Goal: Information Seeking & Learning: Check status

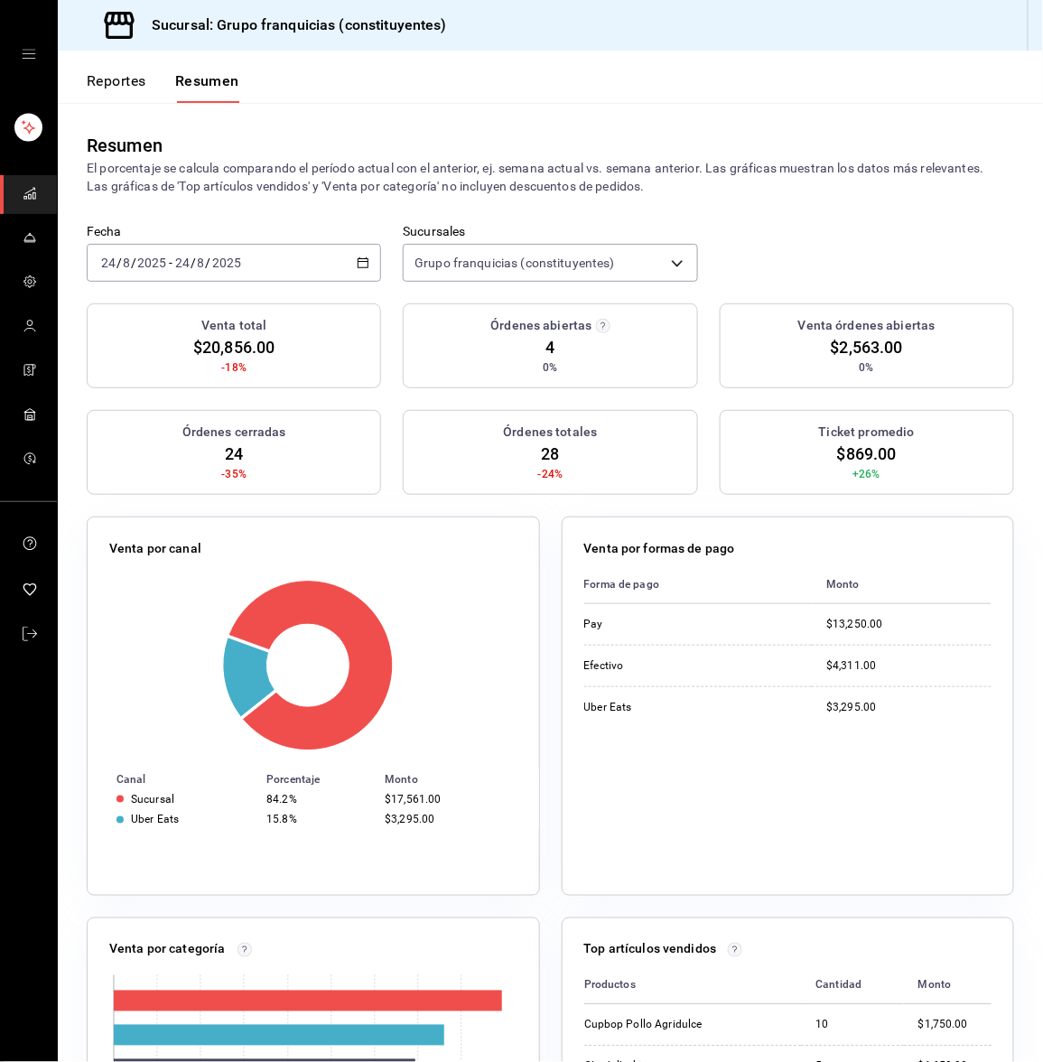
click at [137, 85] on button "Reportes" at bounding box center [117, 87] width 60 height 31
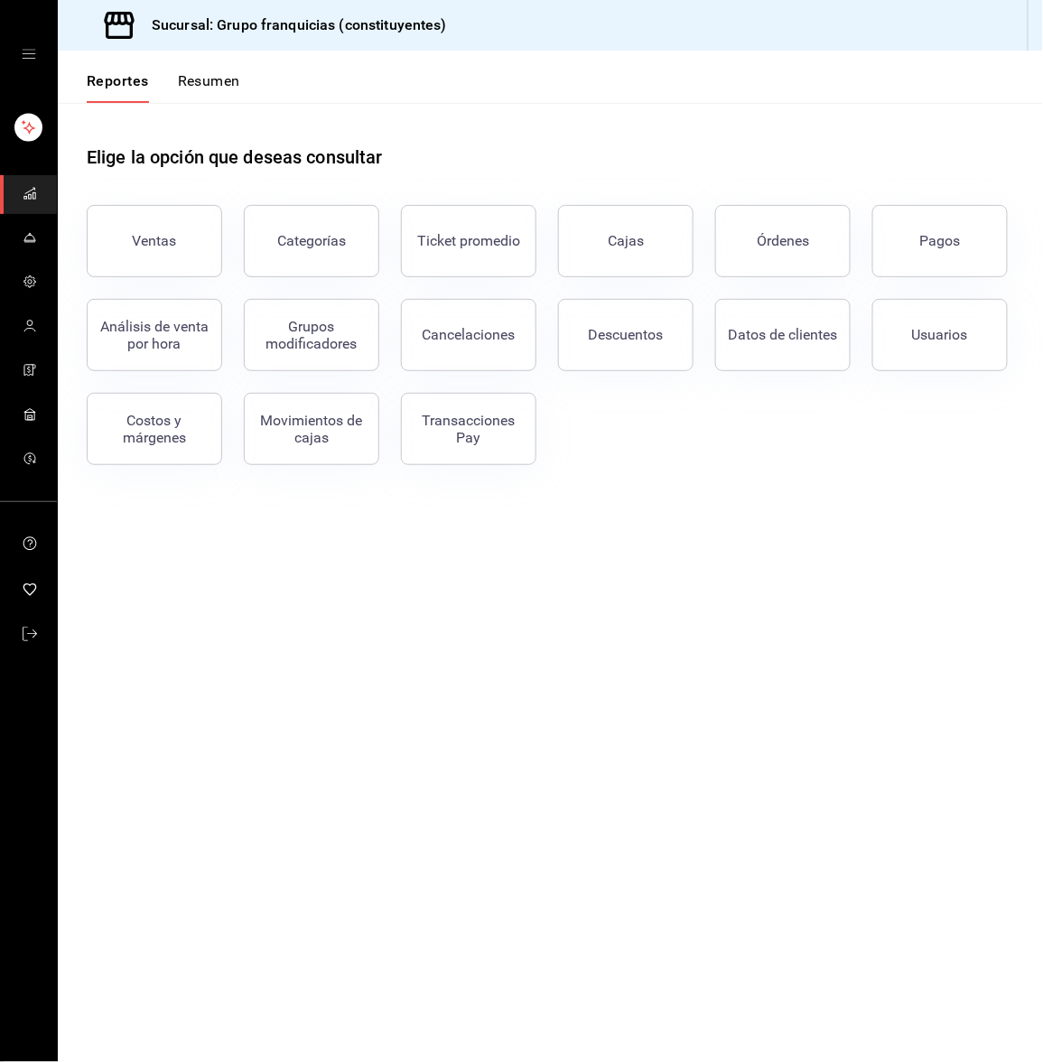
click at [225, 84] on button "Resumen" at bounding box center [209, 87] width 62 height 31
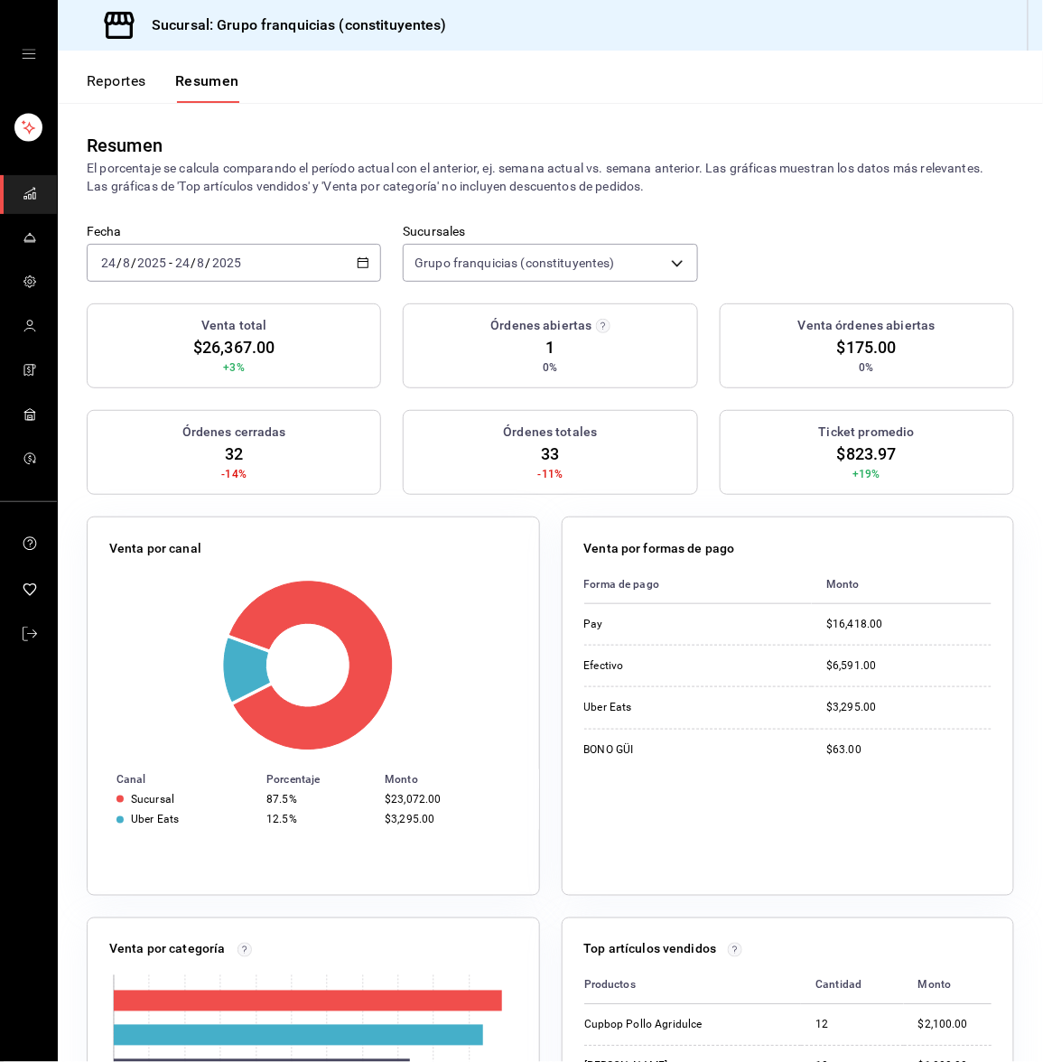
click at [123, 86] on button "Reportes" at bounding box center [117, 87] width 60 height 31
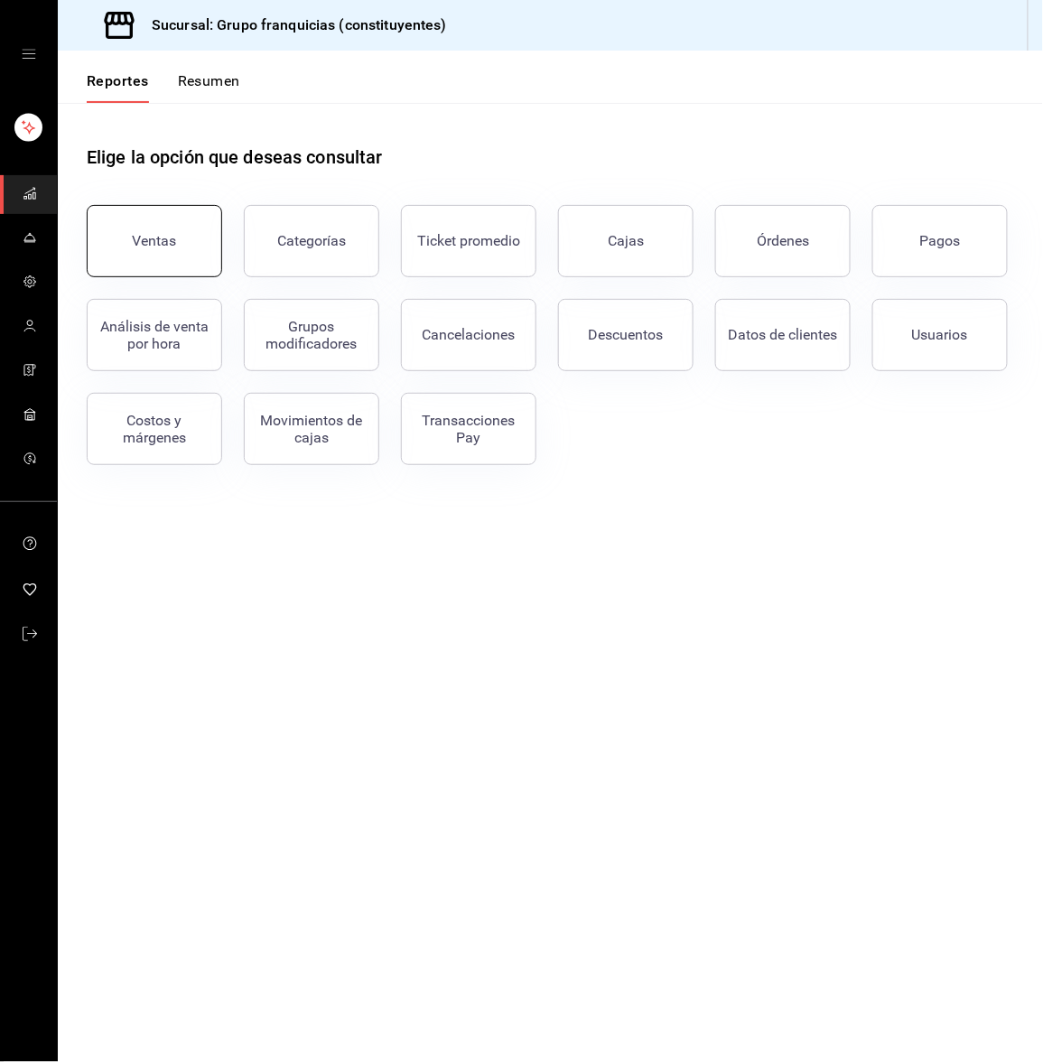
click at [177, 268] on button "Ventas" at bounding box center [154, 241] width 135 height 72
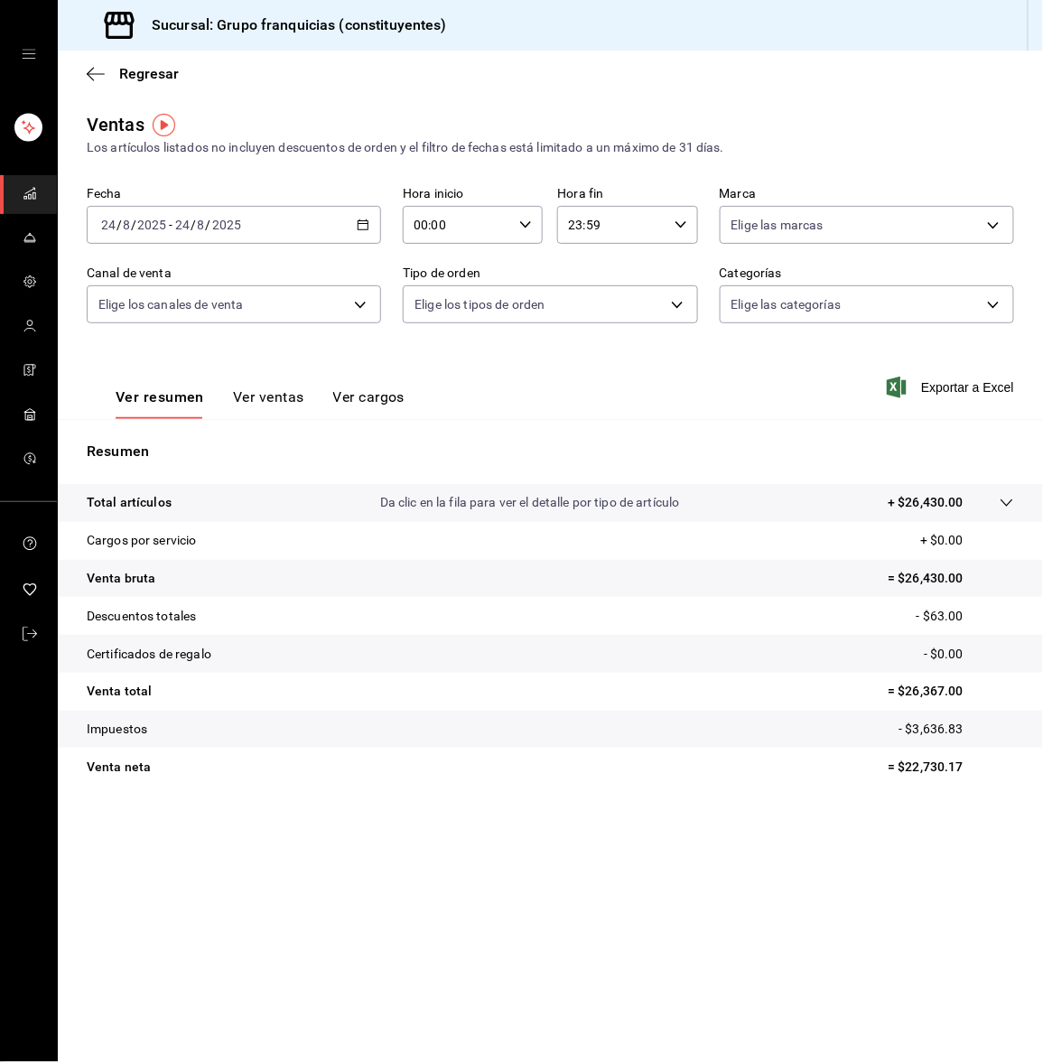
click at [242, 230] on div "2025-08-24 24 / 8 / 2025 - 2025-08-24 24 / 8 / 2025" at bounding box center [234, 225] width 294 height 38
click at [149, 433] on span "Rango de fechas" at bounding box center [172, 441] width 140 height 19
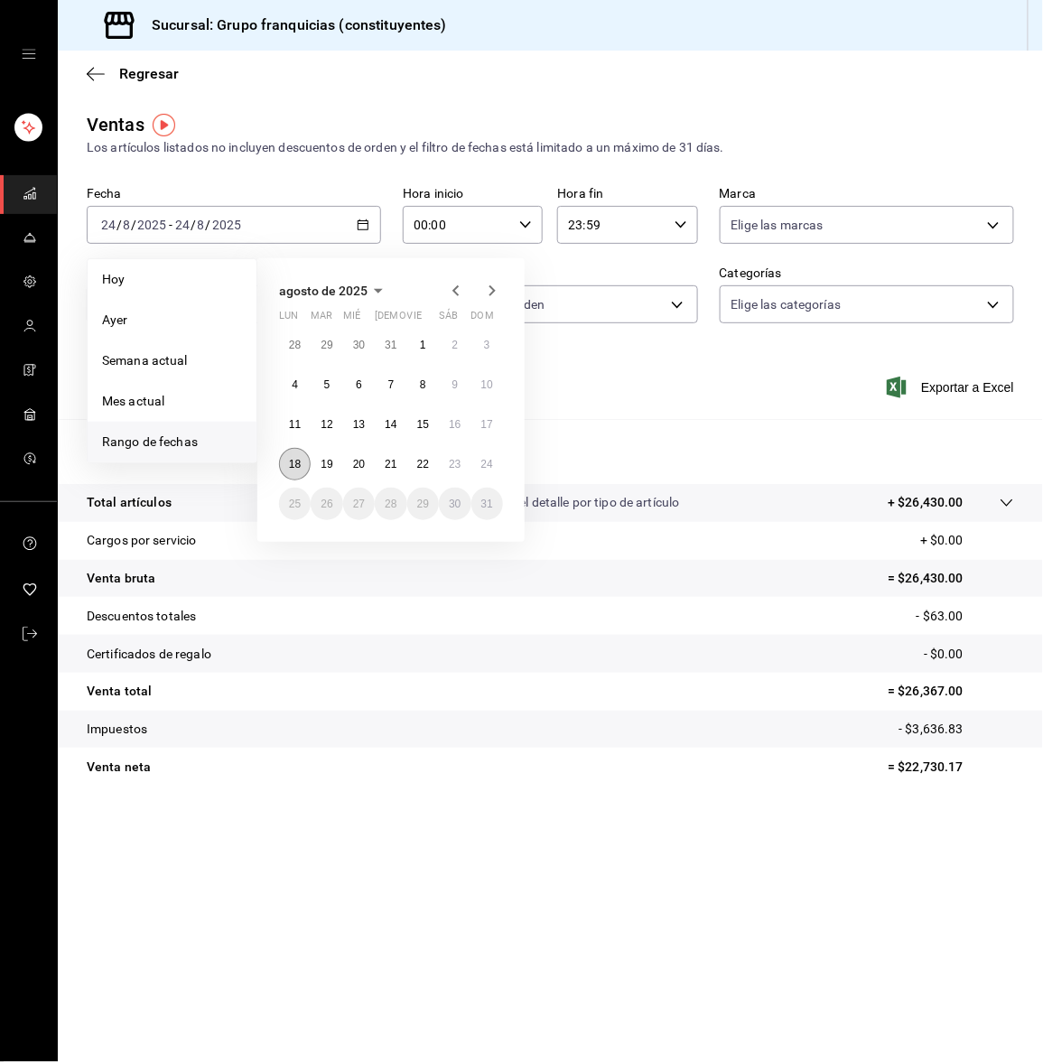
click at [294, 462] on abbr "18" at bounding box center [295, 464] width 12 height 13
click at [483, 460] on abbr "24" at bounding box center [487, 464] width 12 height 13
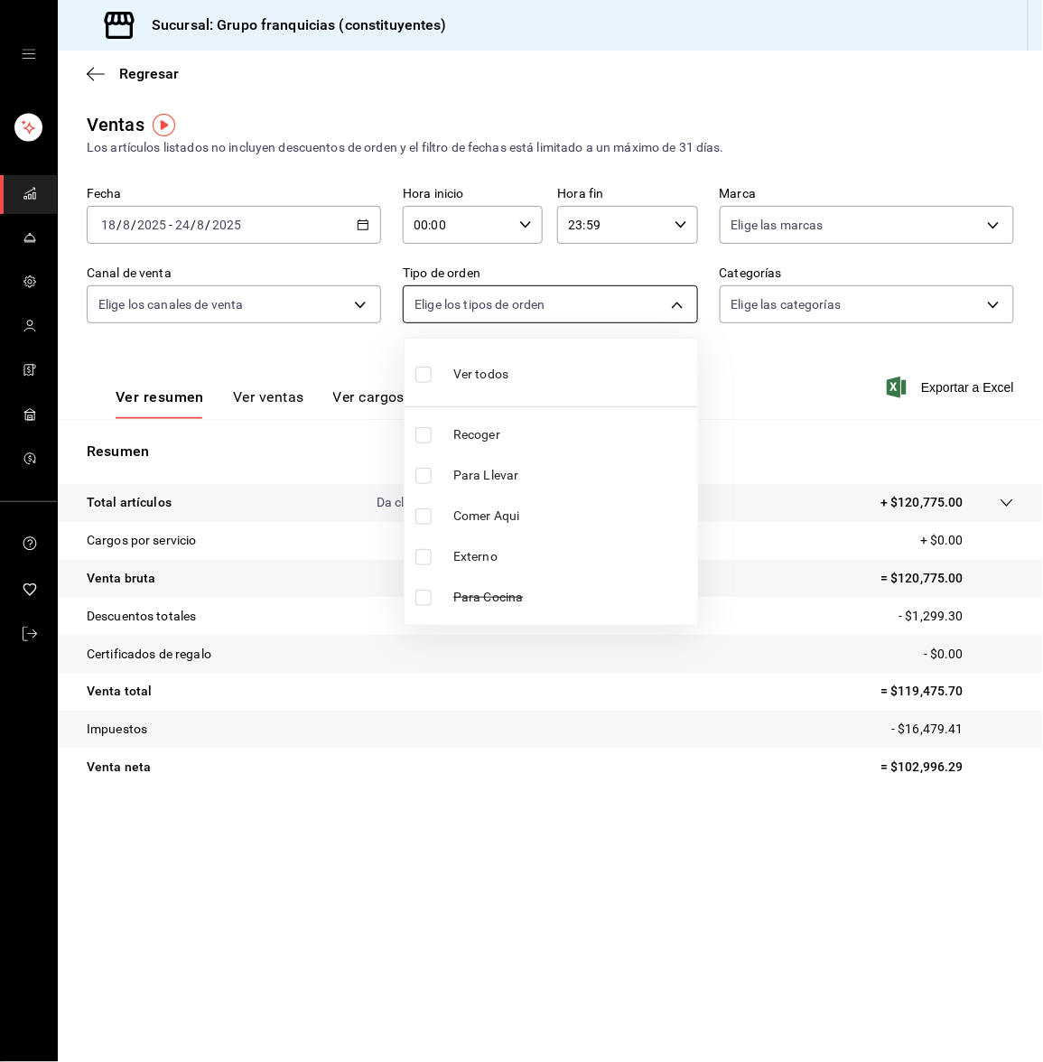
click at [446, 313] on body "Sucursal: Grupo franquicias (constituyentes) Regresar Ventas Los artículos list…" at bounding box center [521, 531] width 1043 height 1062
click at [446, 313] on div at bounding box center [521, 531] width 1043 height 1062
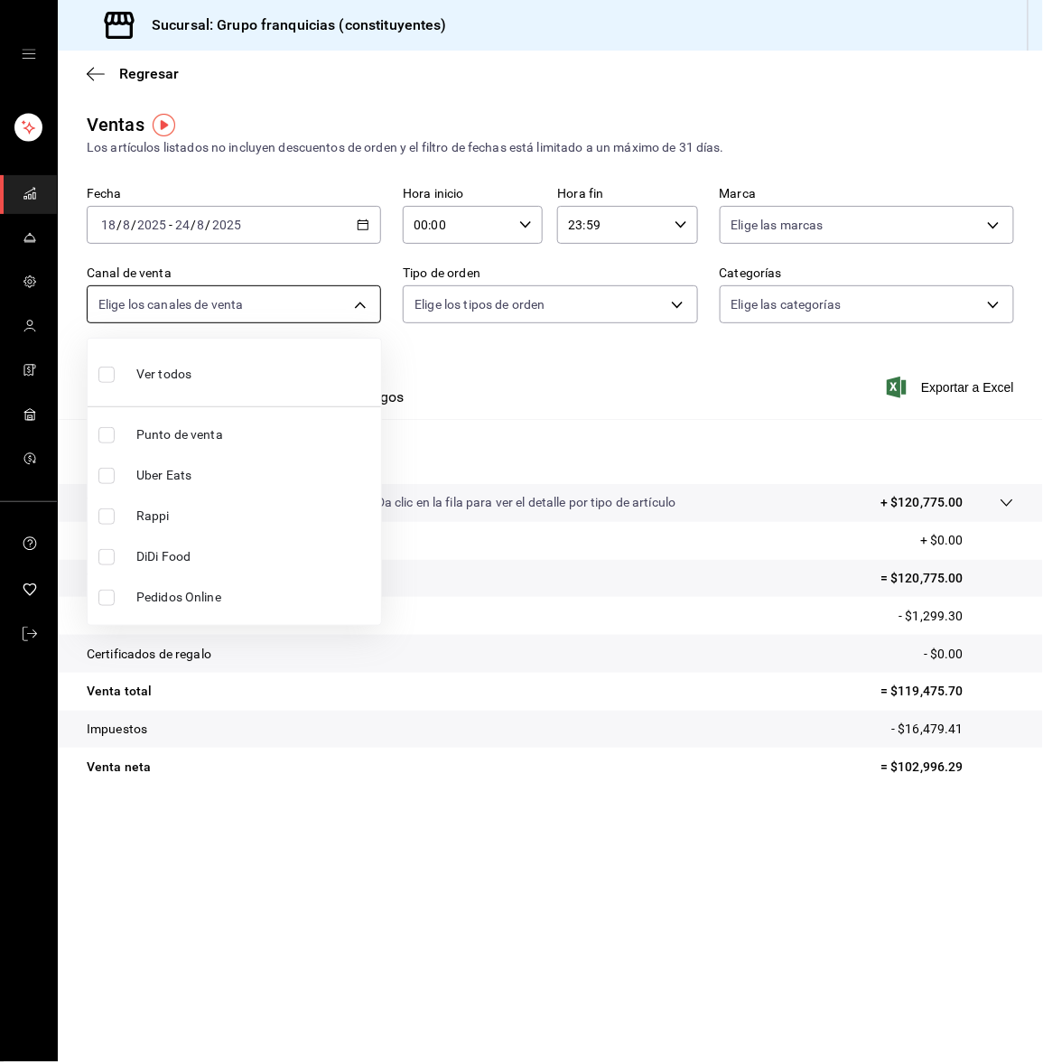
click at [324, 305] on body "Sucursal: Grupo franquicias (constituyentes) Regresar Ventas Los artículos list…" at bounding box center [521, 531] width 1043 height 1062
click at [324, 305] on div at bounding box center [521, 531] width 1043 height 1062
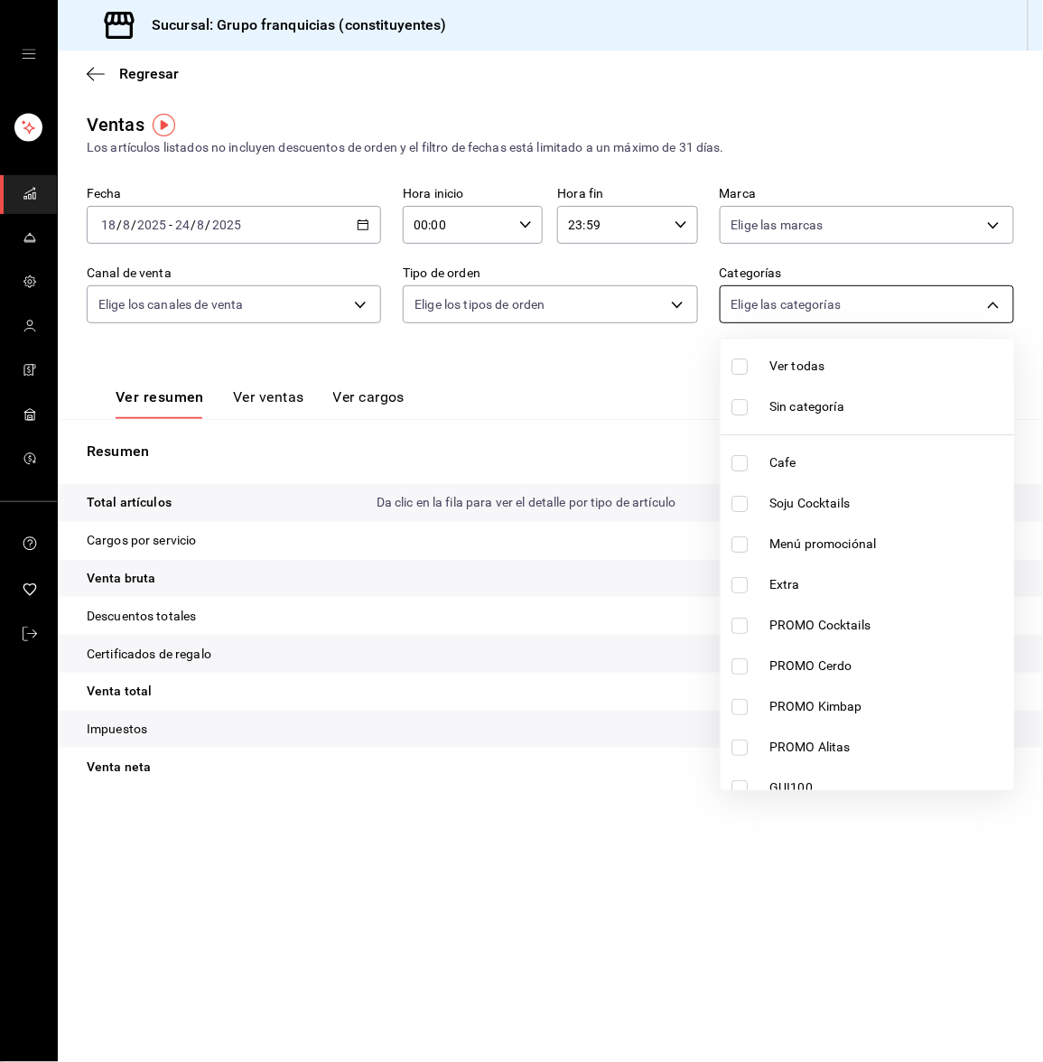
click at [844, 297] on body "Sucursal: Grupo franquicias (constituyentes) Regresar Ventas Los artículos list…" at bounding box center [521, 531] width 1043 height 1062
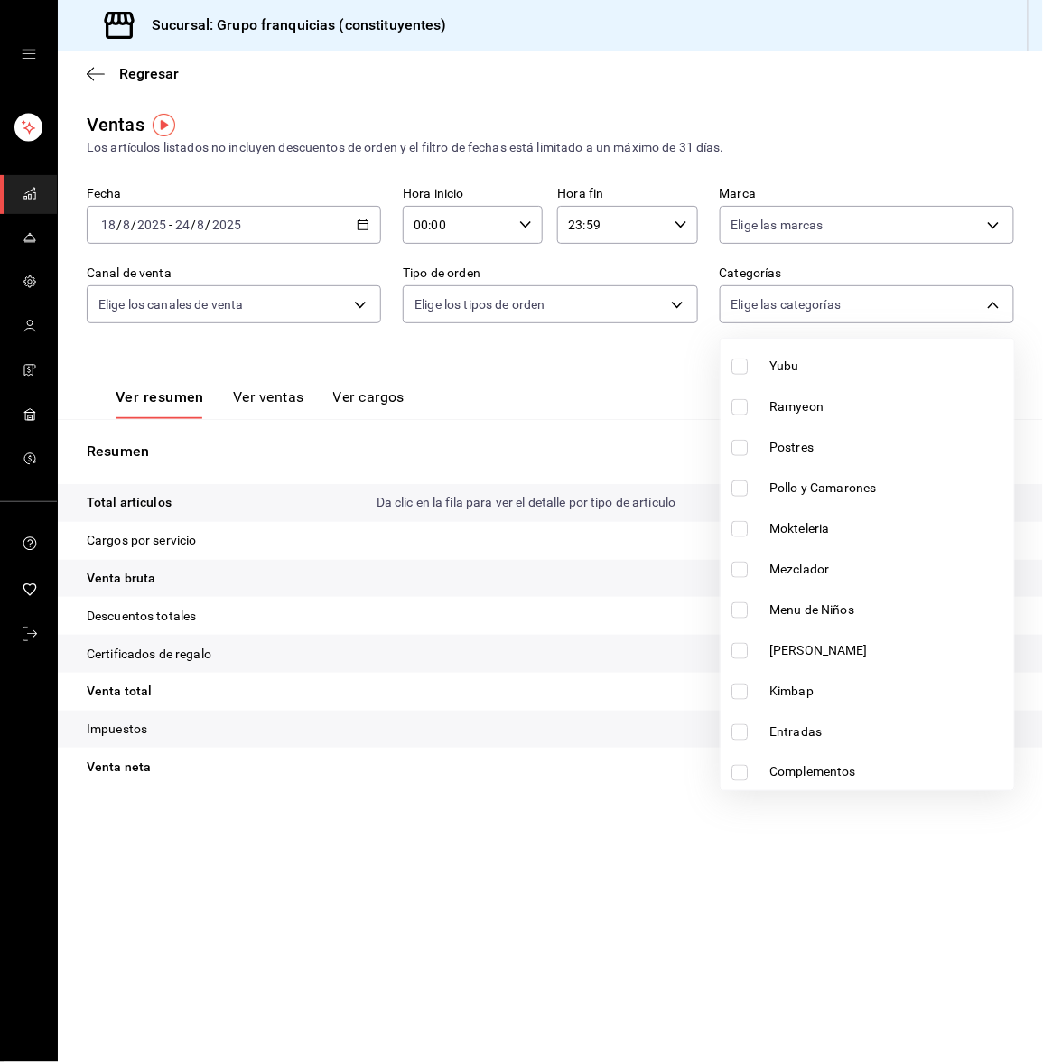
scroll to position [707, 0]
click at [747, 691] on input "checkbox" at bounding box center [739, 690] width 16 height 16
checkbox input "true"
type input "9aaeb244-a455-46ae-8353-bfd3478f6a90"
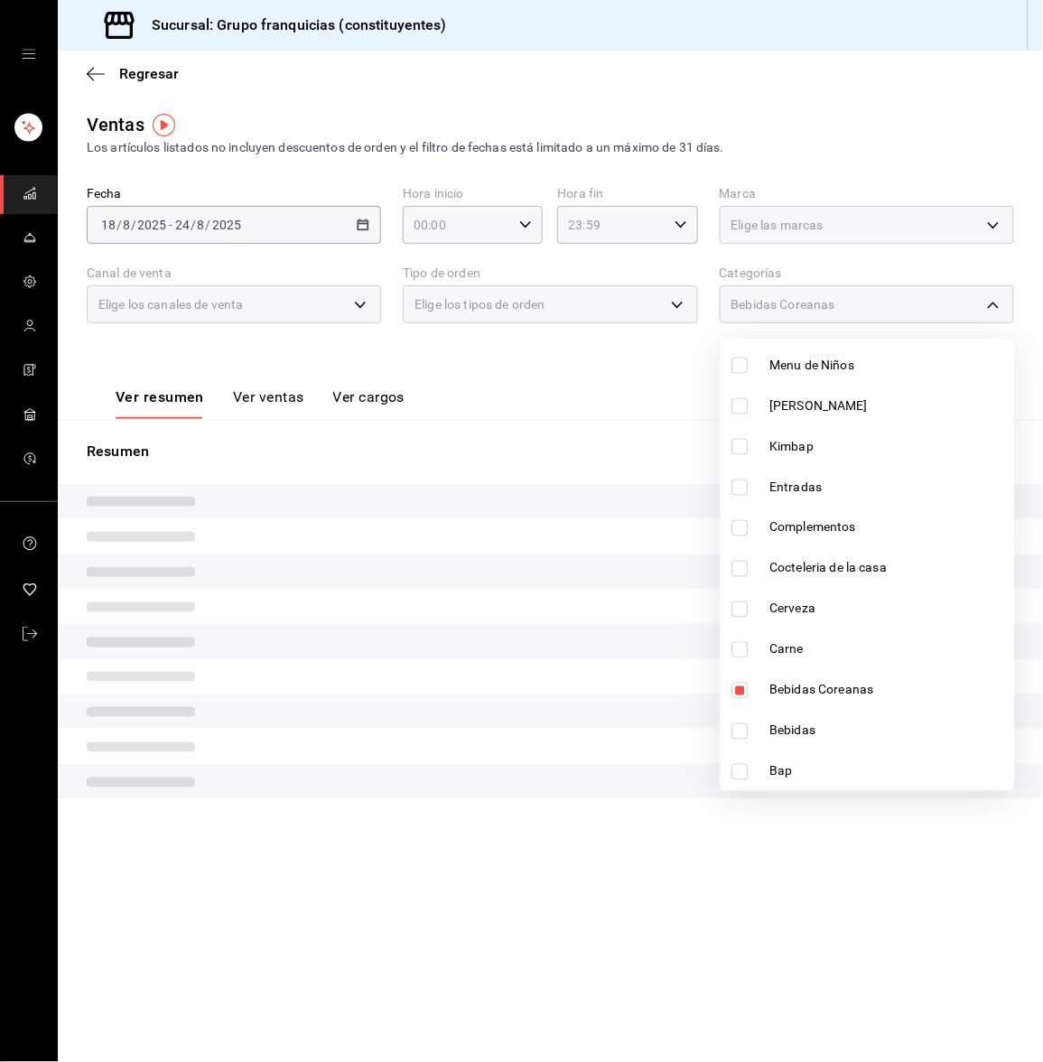
click at [268, 394] on div at bounding box center [521, 531] width 1043 height 1062
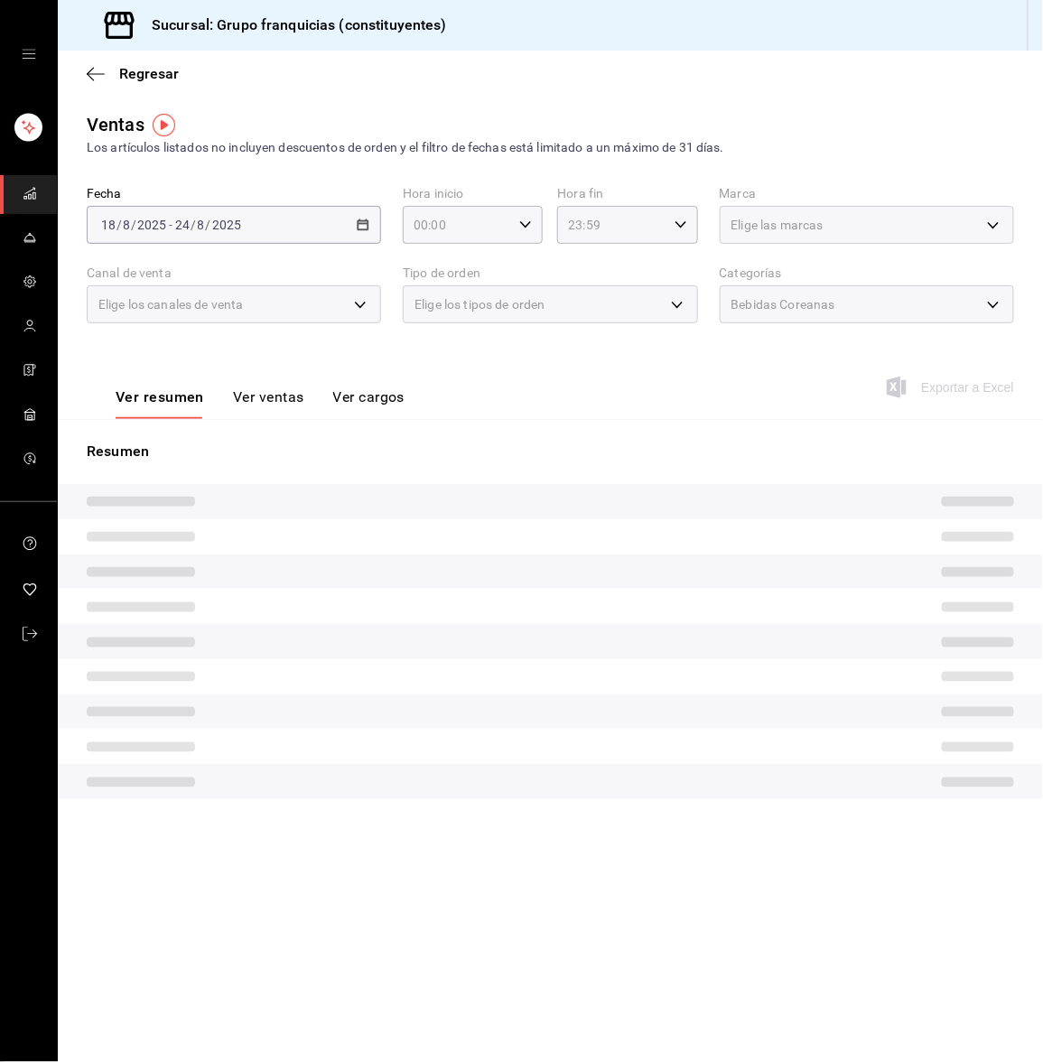
click at [268, 394] on button "Ver ventas" at bounding box center [268, 403] width 71 height 31
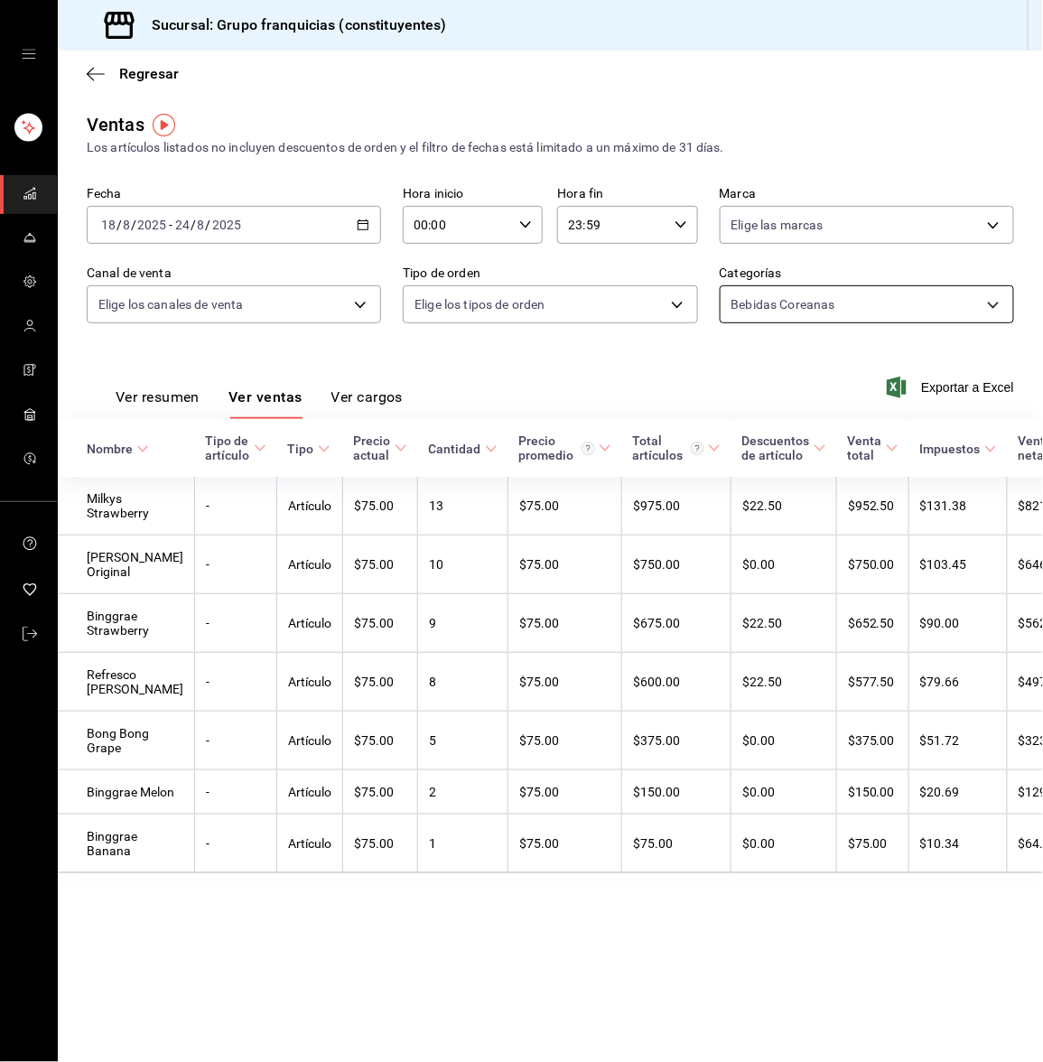
click at [837, 300] on body "Sucursal: Grupo franquicias (constituyentes) Regresar Ventas Los artículos list…" at bounding box center [521, 531] width 1043 height 1062
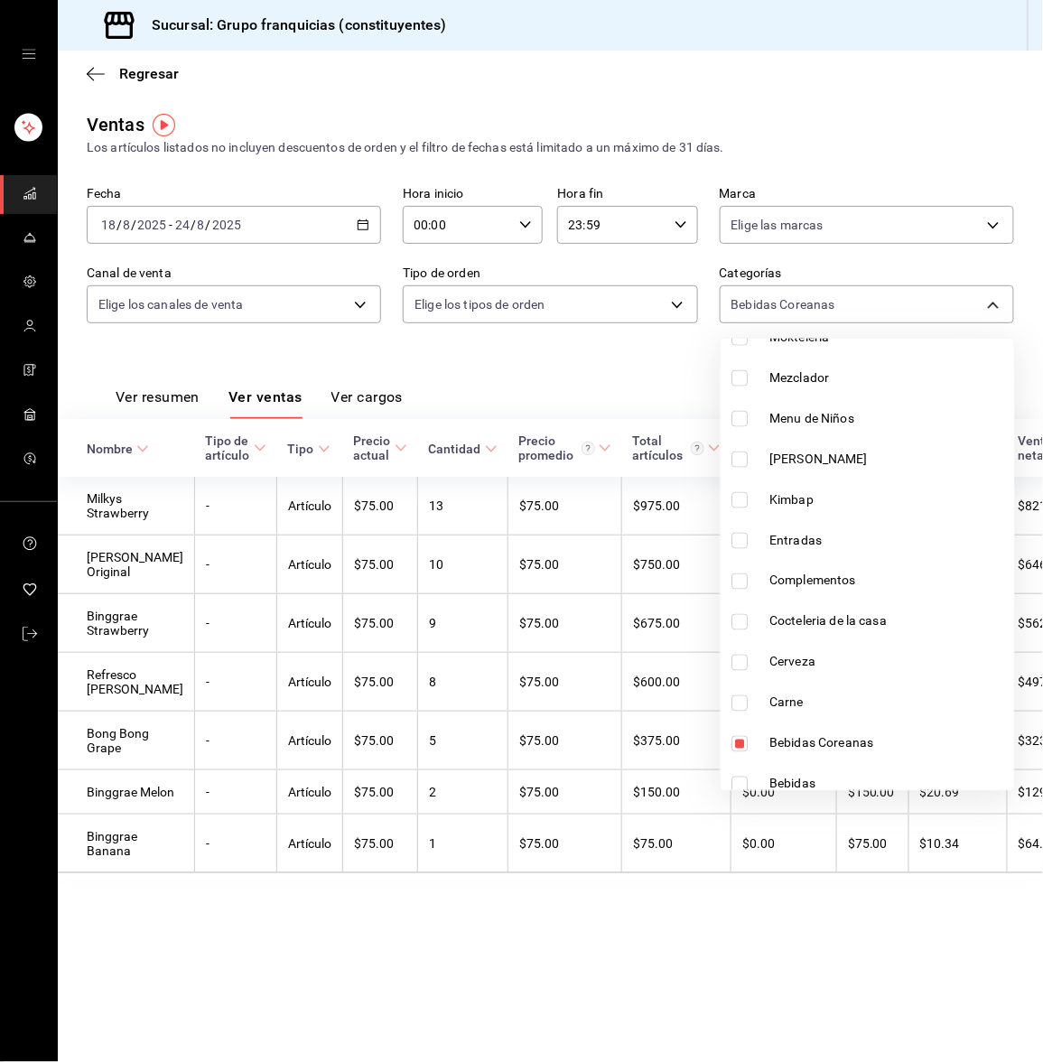
scroll to position [707, 0]
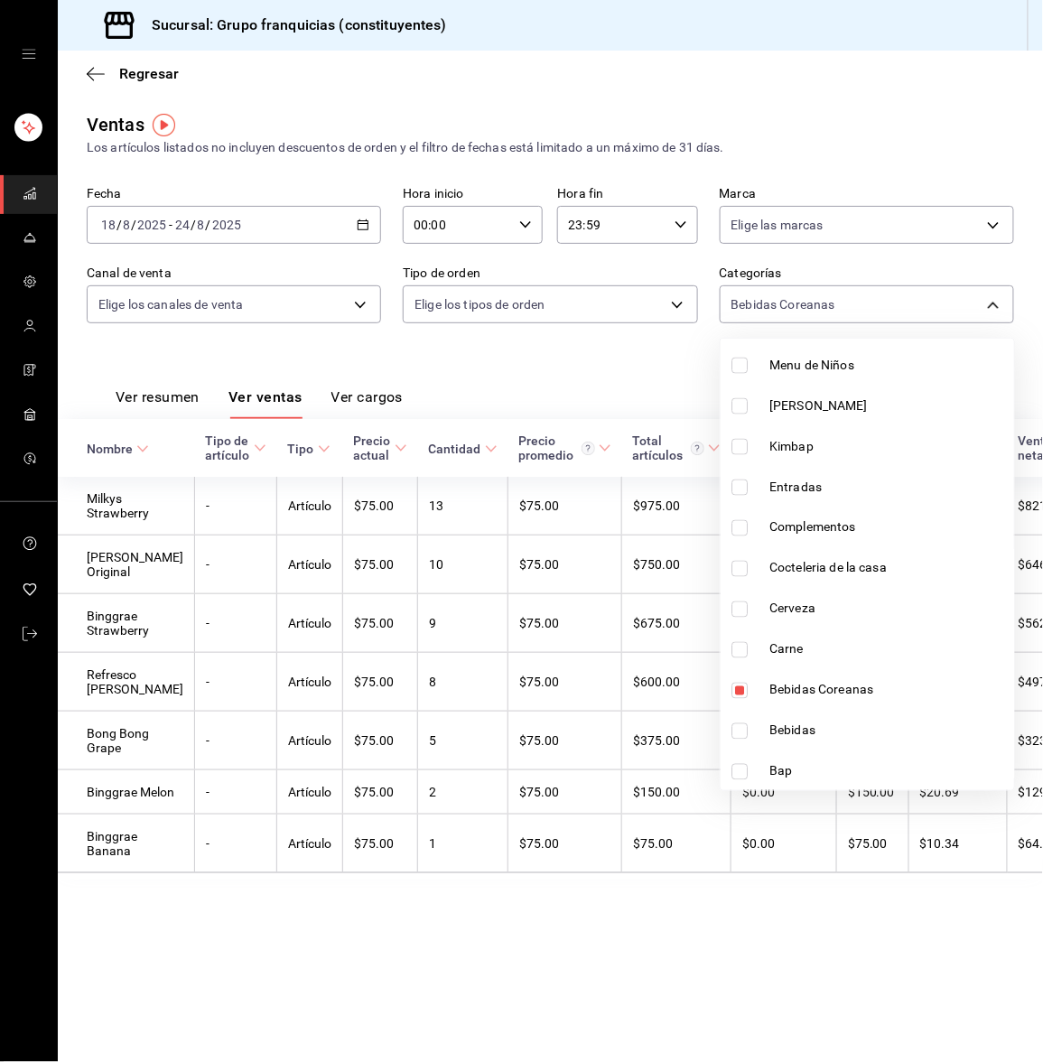
click at [734, 403] on input "checkbox" at bounding box center [739, 406] width 16 height 16
checkbox input "true"
type input "9aaeb244-a455-46ae-8353-bfd3478f6a90,7d07c4bb-ca5b-4eea-b4fd-d6698cbca883"
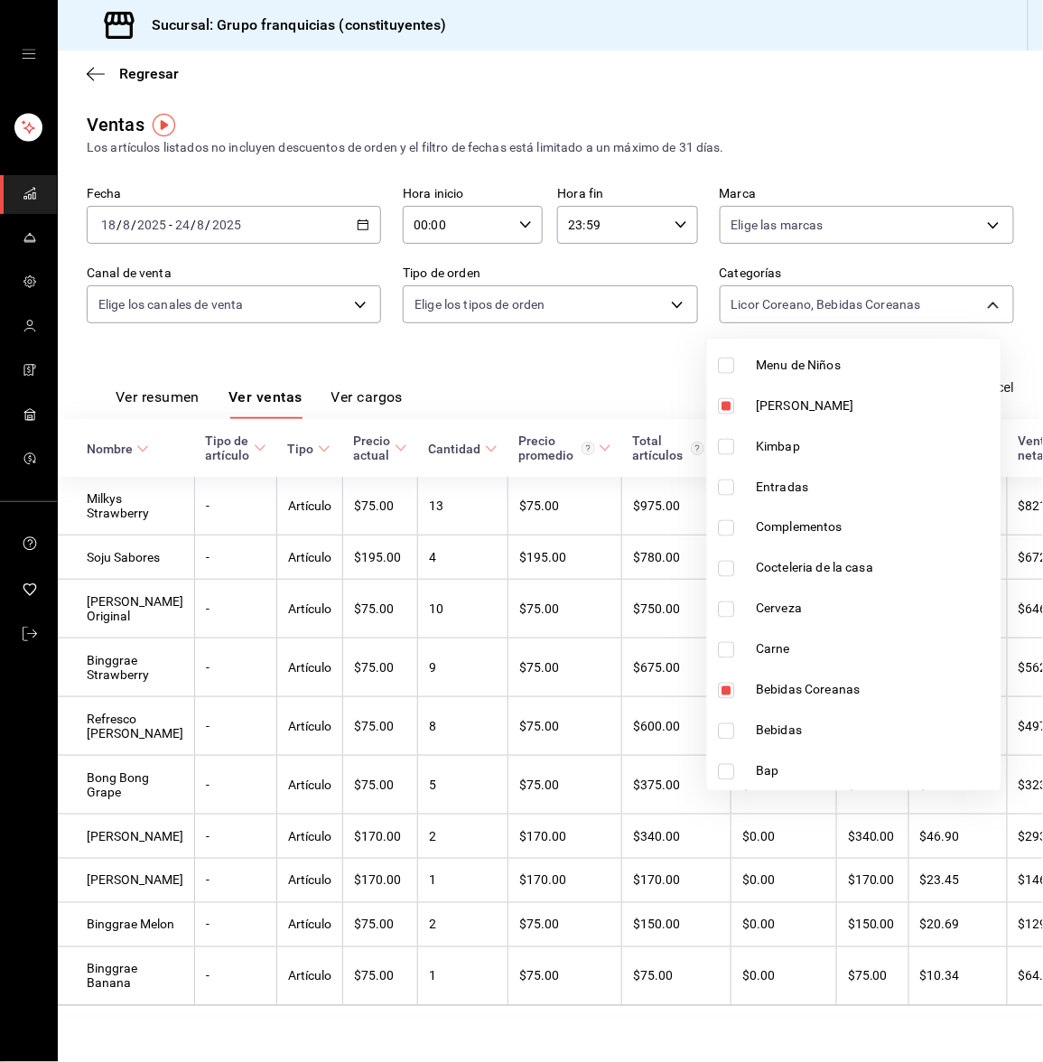
click at [721, 690] on input "checkbox" at bounding box center [726, 690] width 16 height 16
checkbox input "false"
type input "7d07c4bb-ca5b-4eea-b4fd-d6698cbca883"
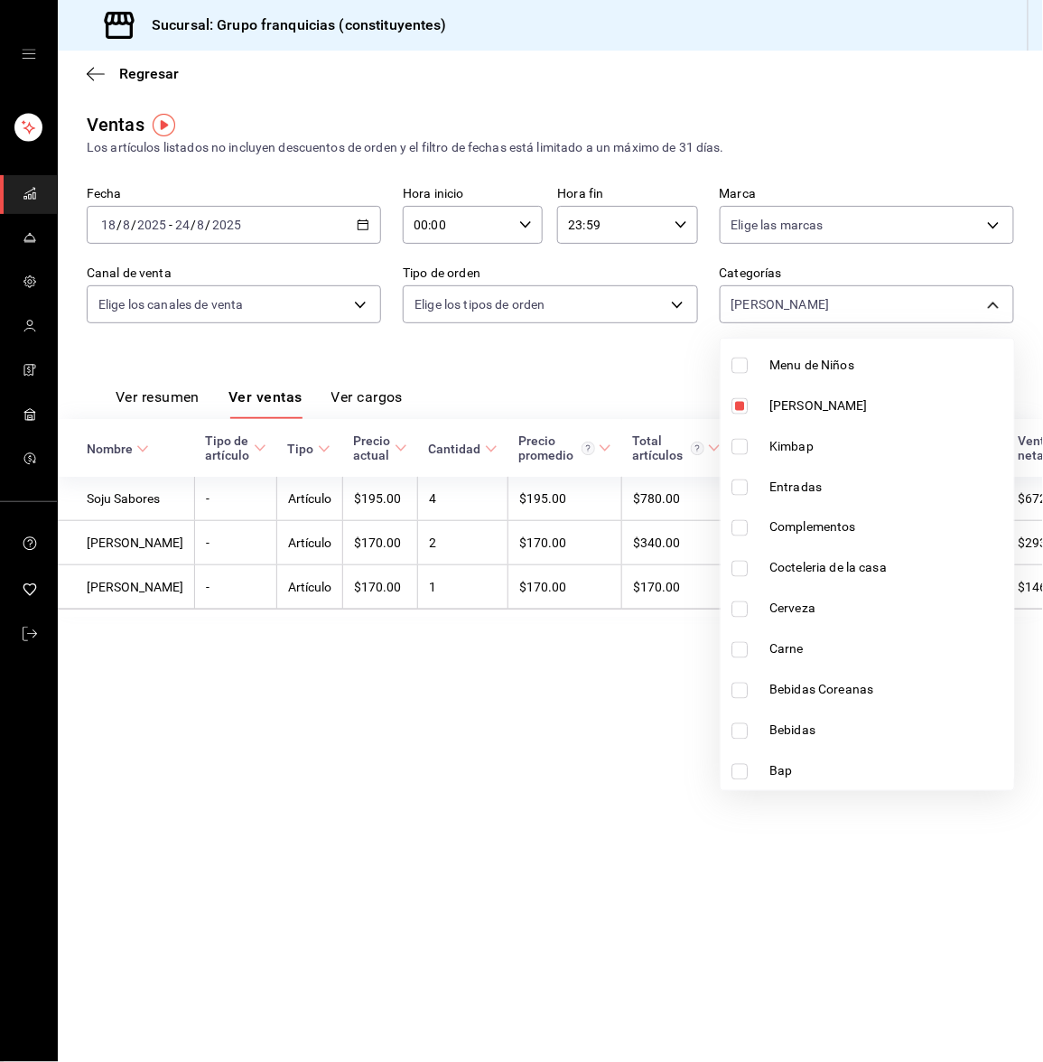
click at [484, 366] on div at bounding box center [521, 531] width 1043 height 1062
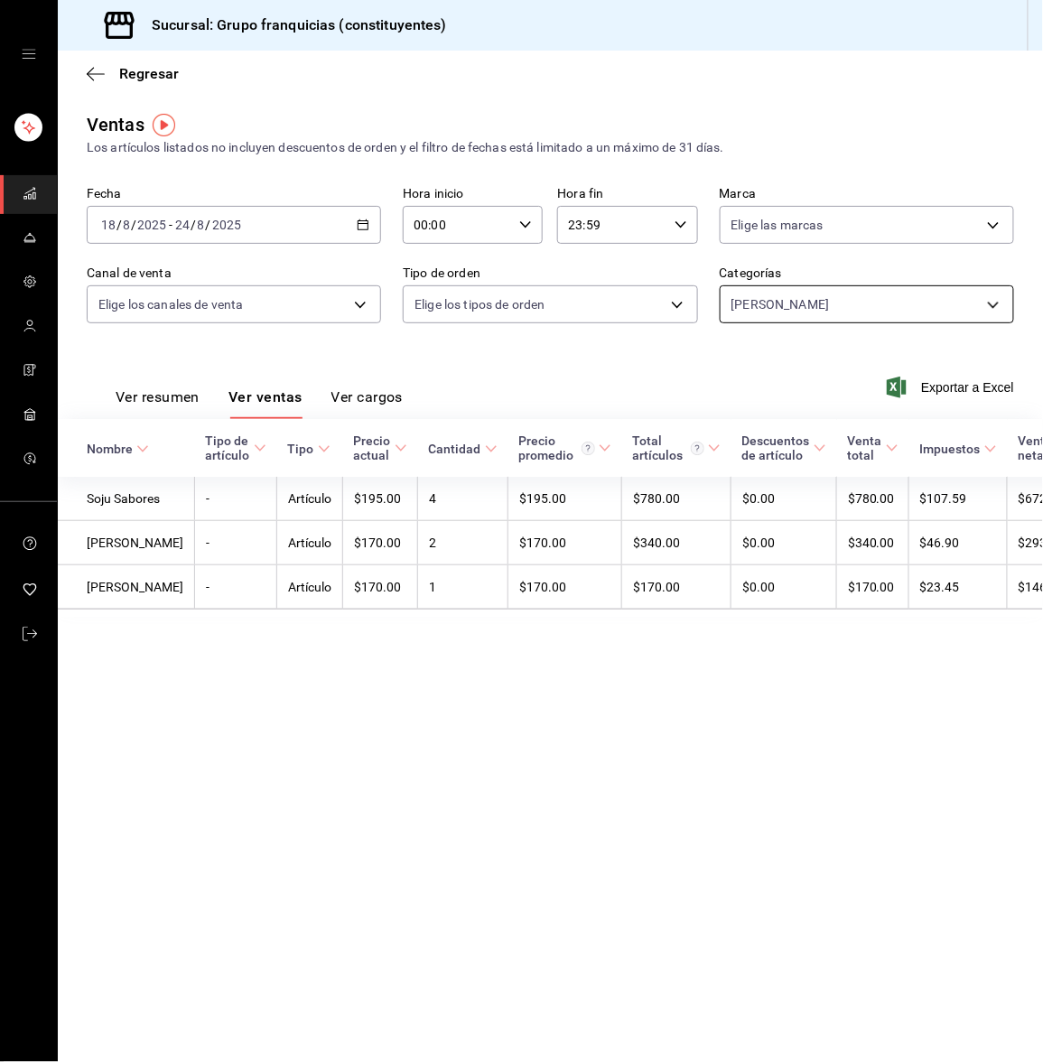
click at [745, 300] on body "Sucursal: Grupo franquicias (constituyentes) Regresar Ventas Los artículos list…" at bounding box center [521, 531] width 1043 height 1062
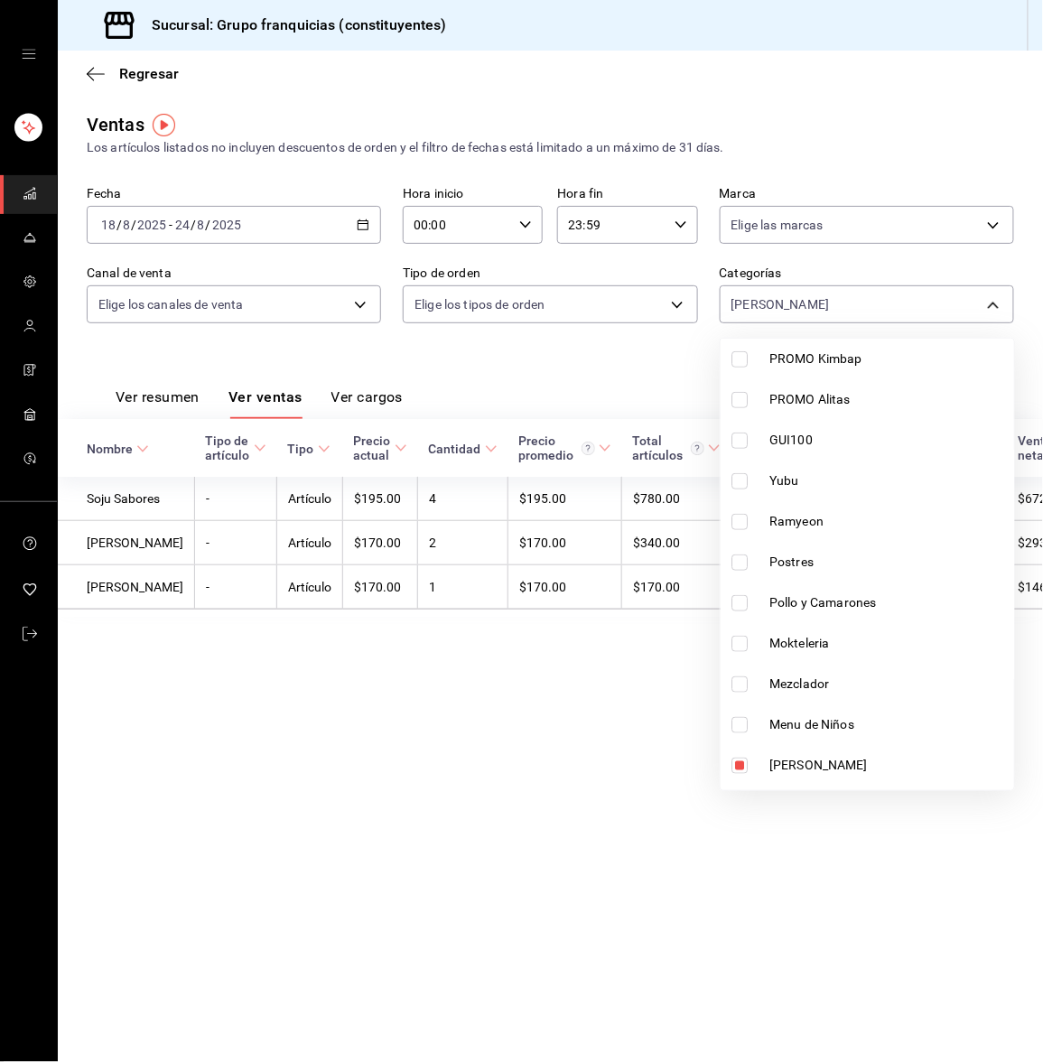
scroll to position [707, 0]
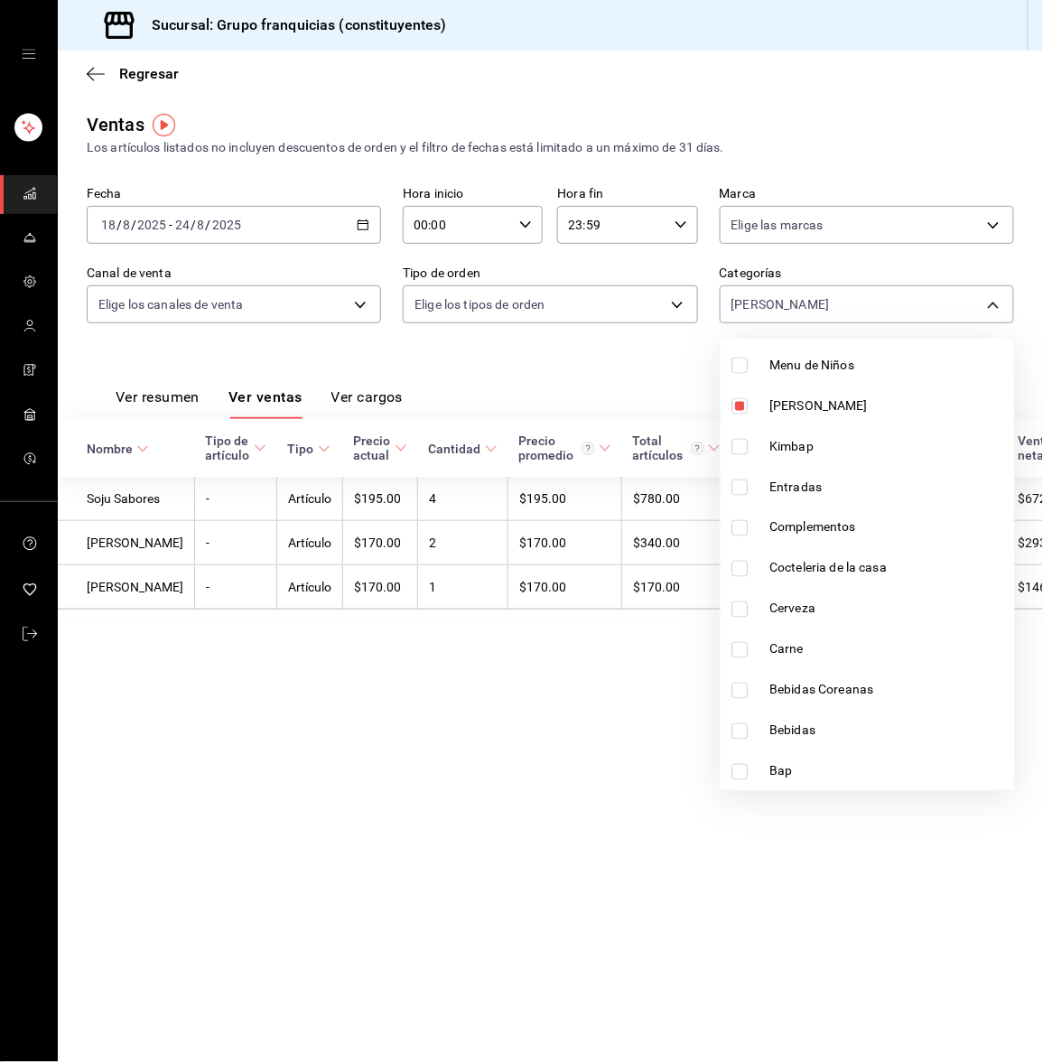
click at [739, 731] on input "checkbox" at bounding box center [739, 731] width 16 height 16
checkbox input "true"
type input "7d07c4bb-ca5b-4eea-b4fd-d6698cbca883,554c0a51-302f-40af-8e9b-7e0cfb2a6667"
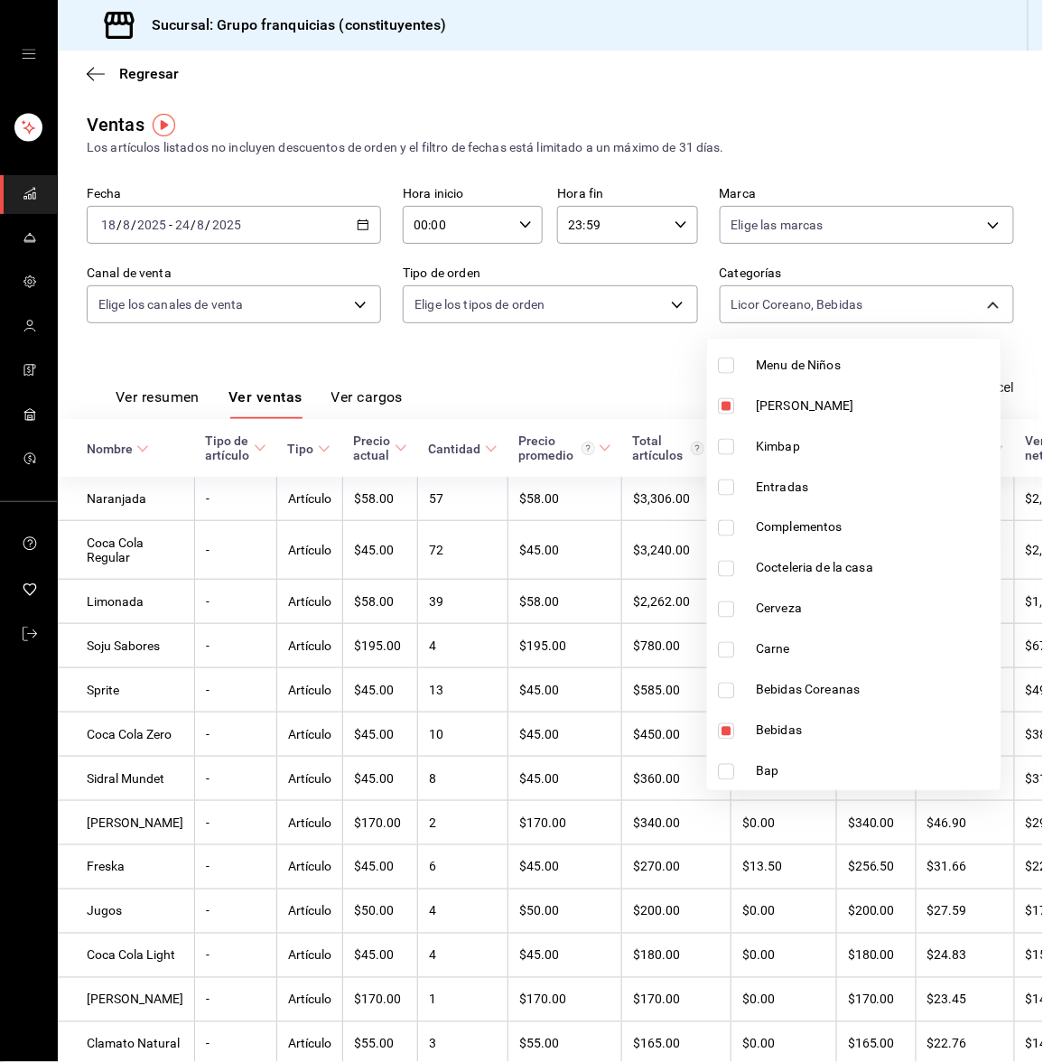
click at [729, 401] on input "checkbox" at bounding box center [726, 406] width 16 height 16
checkbox input "false"
type input "554c0a51-302f-40af-8e9b-7e0cfb2a6667"
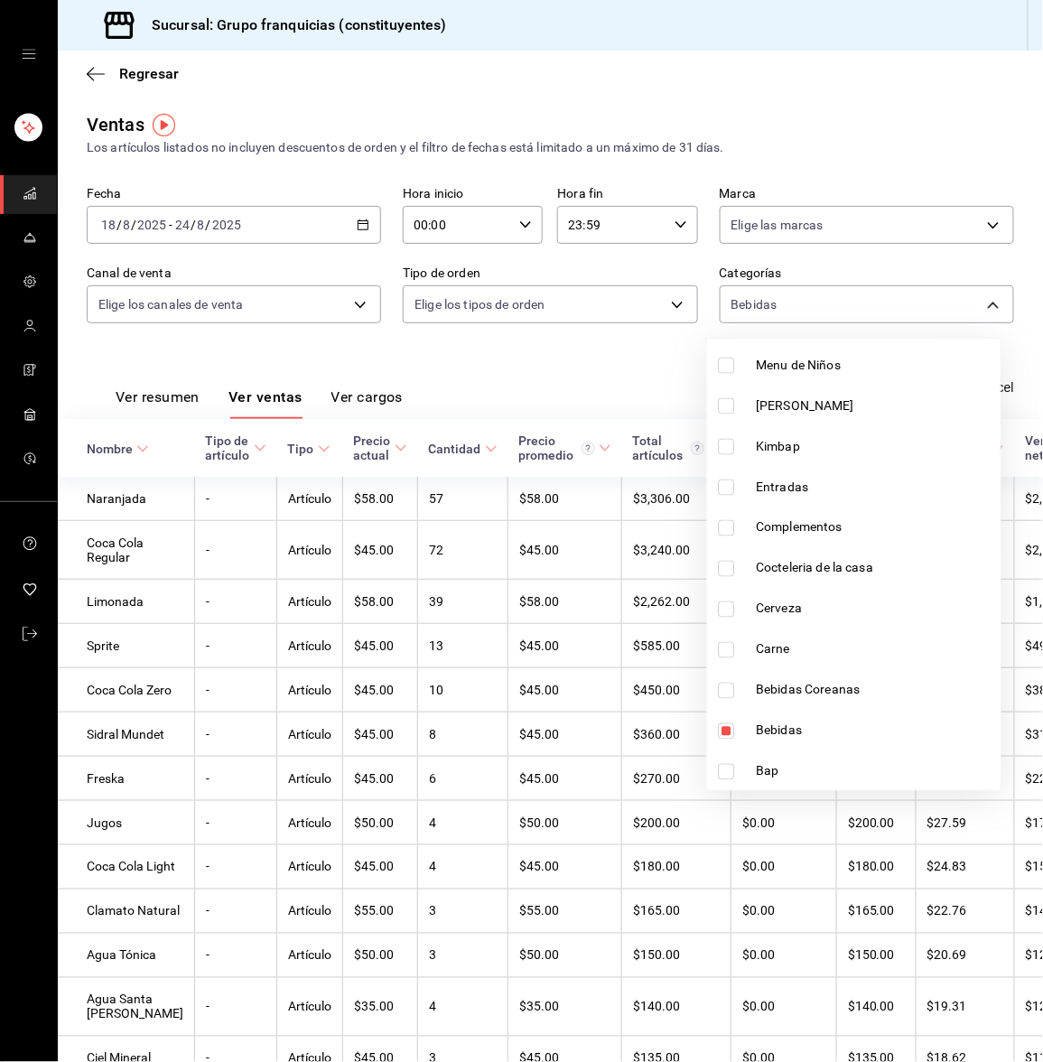
click at [579, 360] on div at bounding box center [521, 531] width 1043 height 1062
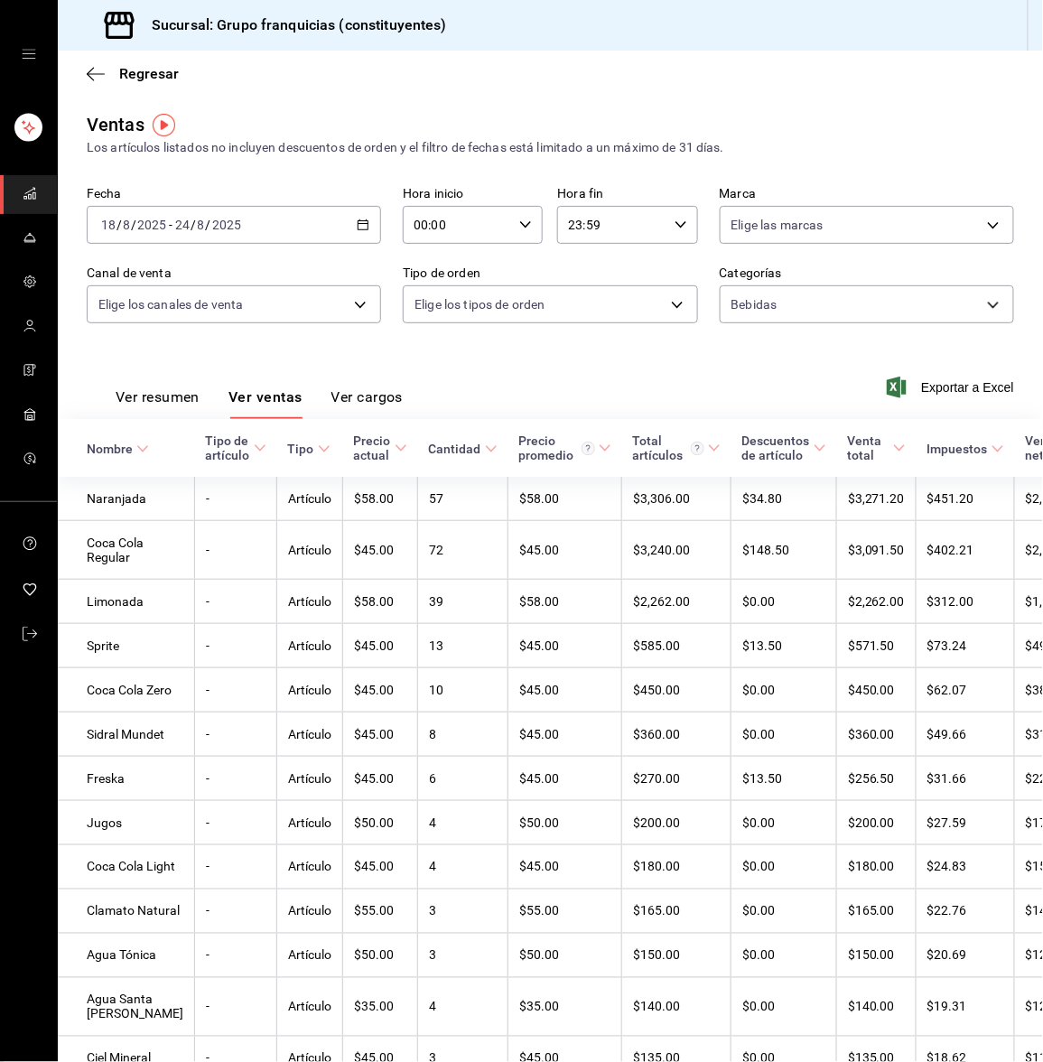
drag, startPoint x: 881, startPoint y: 2, endPoint x: 880, endPoint y: -24, distance: 26.2
click at [880, 0] on html "Sucursal: Grupo franquicias (constituyentes) Regresar Ventas Los artículos list…" at bounding box center [521, 531] width 1043 height 1062
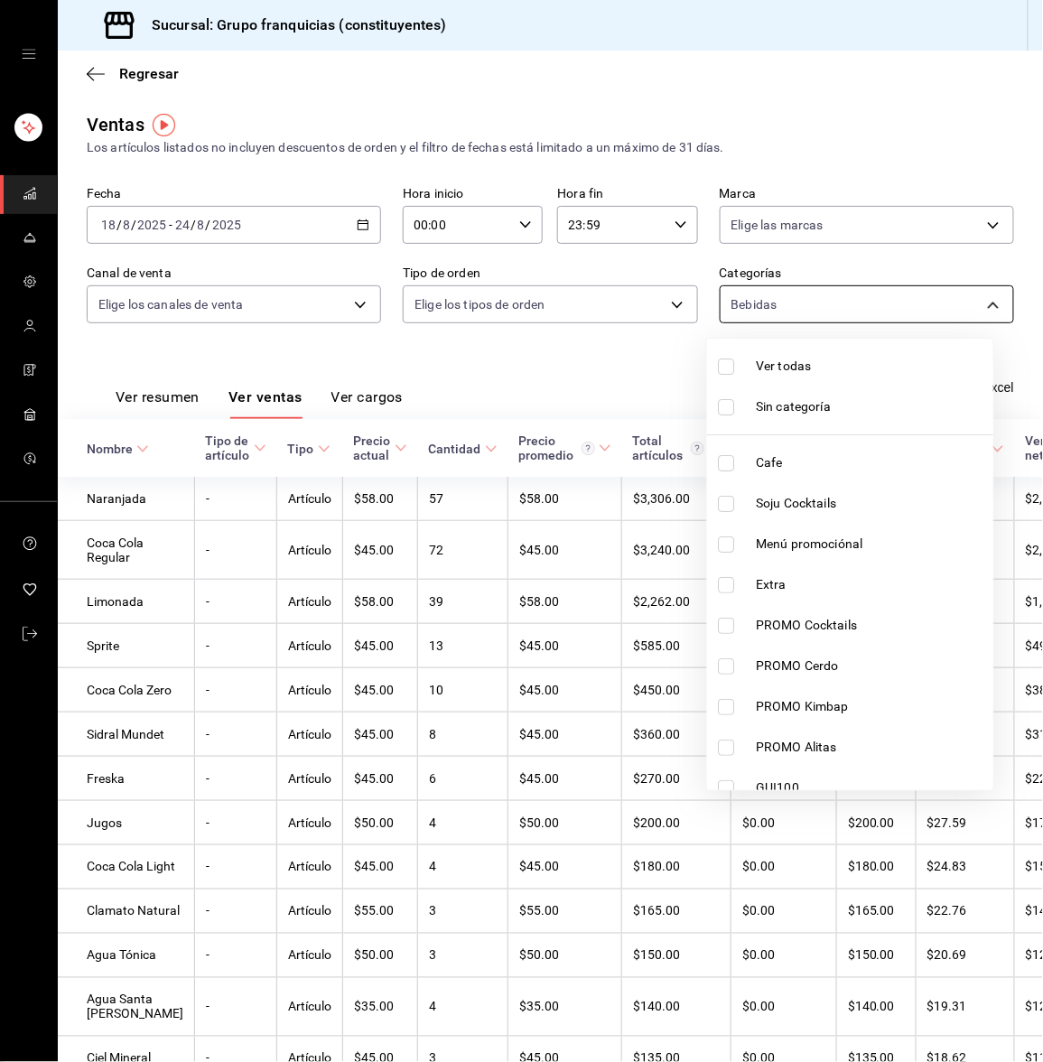
click at [788, 305] on body "Sucursal: Grupo franquicias (constituyentes) Regresar Ventas Los artículos list…" at bounding box center [521, 531] width 1043 height 1062
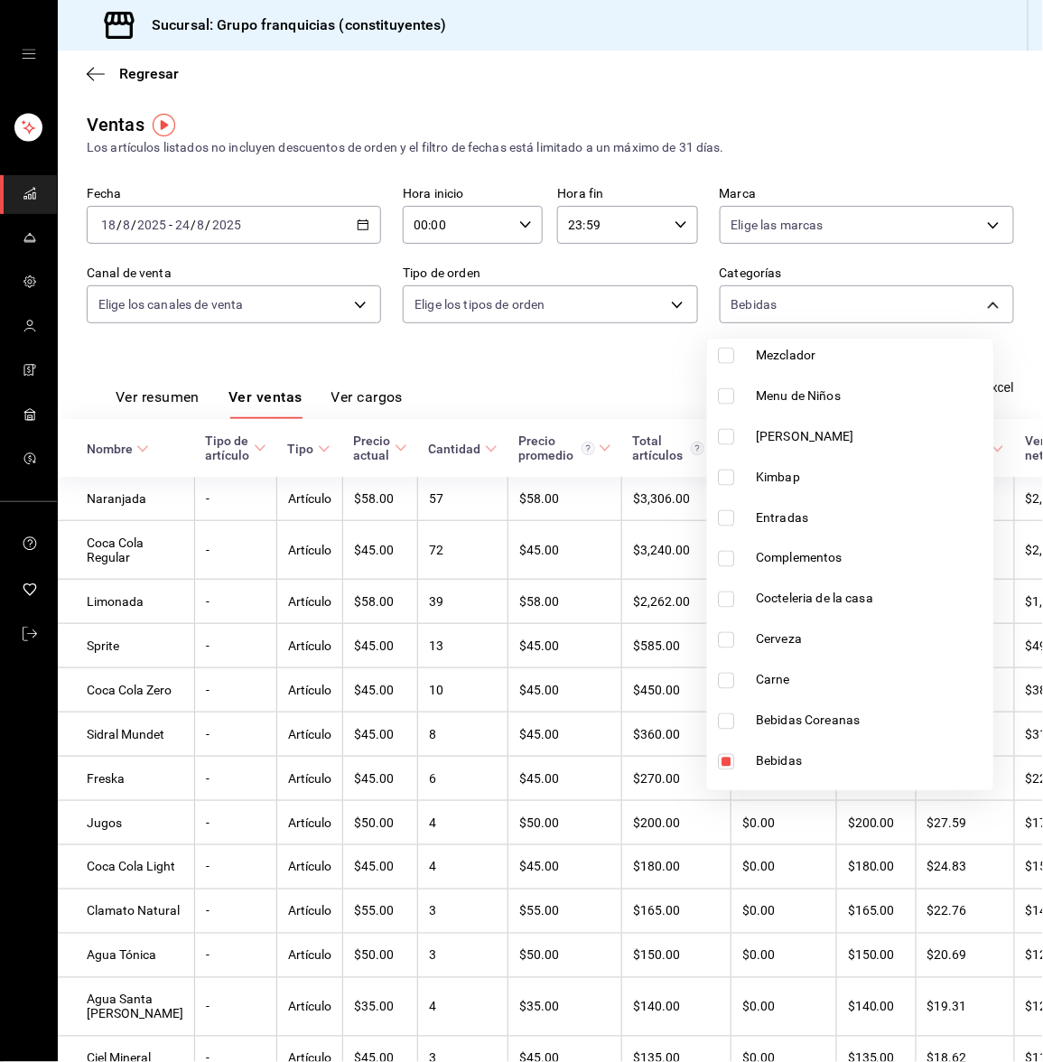
scroll to position [707, 0]
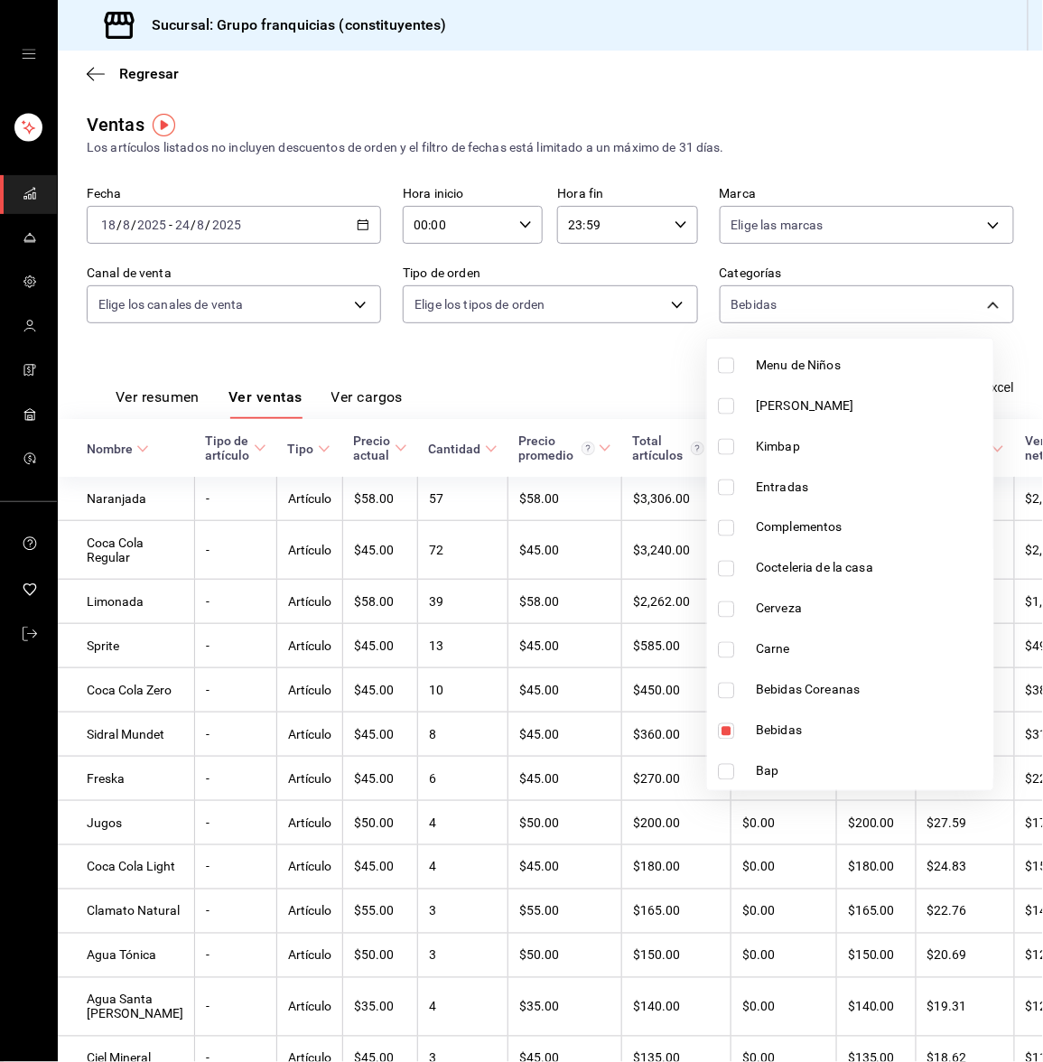
click at [728, 614] on input "checkbox" at bounding box center [726, 609] width 16 height 16
checkbox input "true"
type input "554c0a51-302f-40af-8e9b-7e0cfb2a6667,6ba1af64-a5ba-4f47-aca9-4348d2b1ad43"
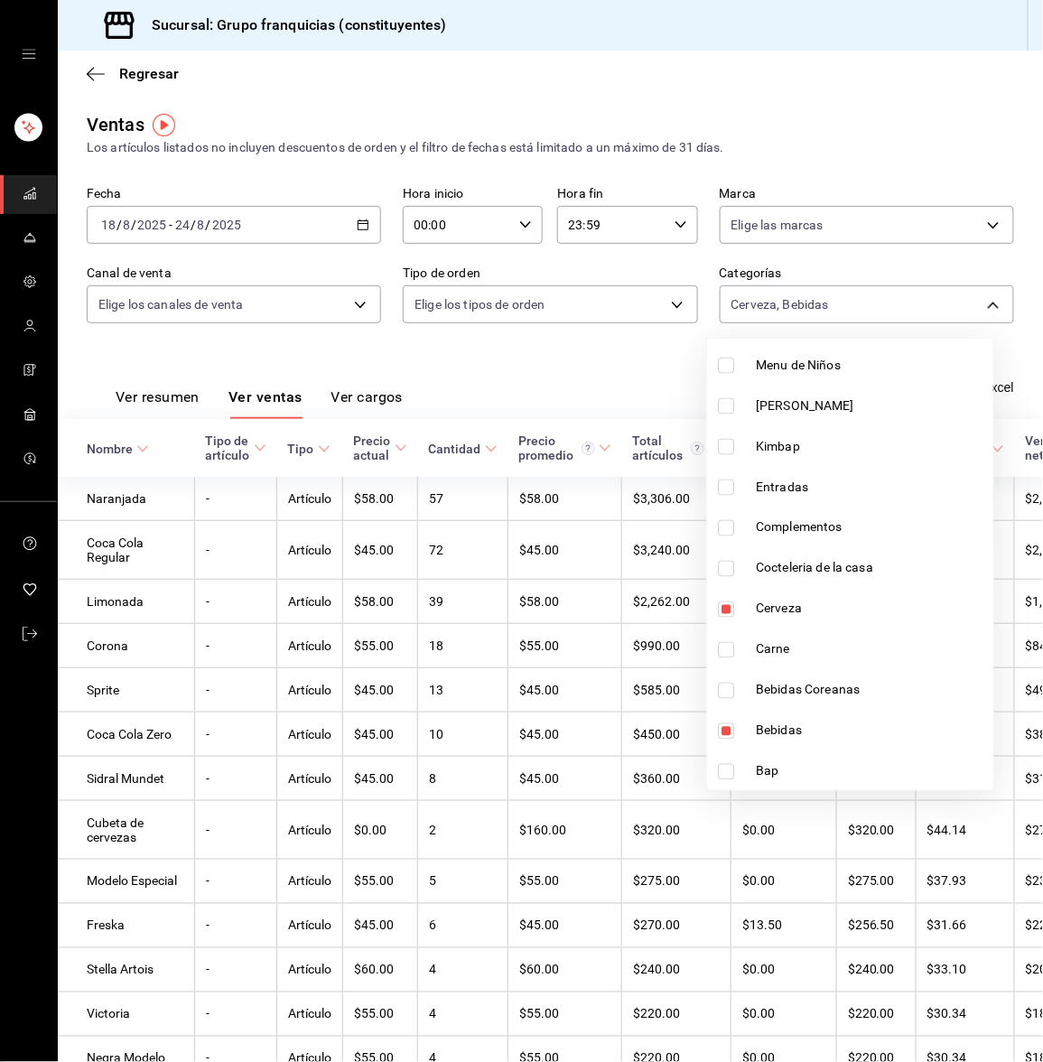
click at [725, 733] on input "checkbox" at bounding box center [726, 731] width 16 height 16
checkbox input "false"
type input "6ba1af64-a5ba-4f47-aca9-4348d2b1ad43"
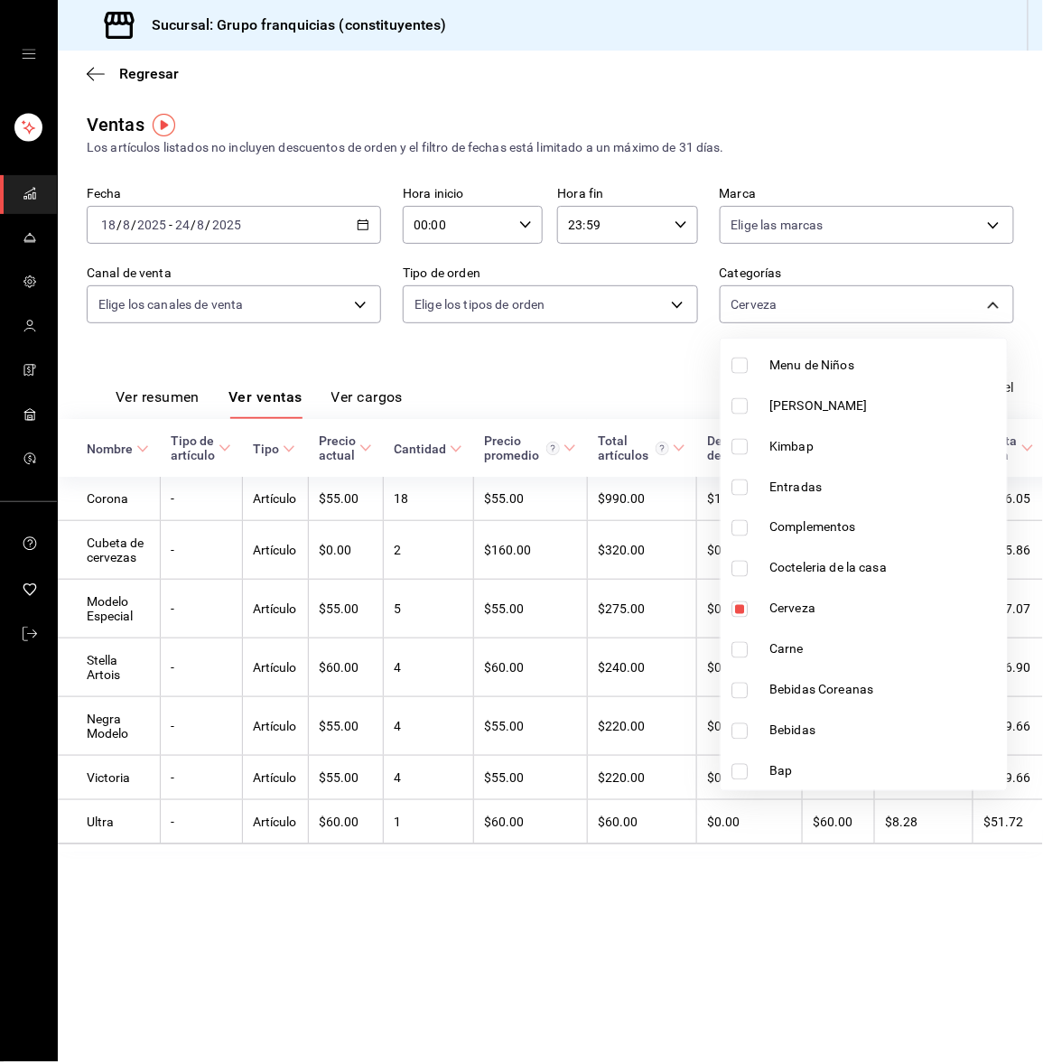
click at [544, 362] on div at bounding box center [521, 531] width 1043 height 1062
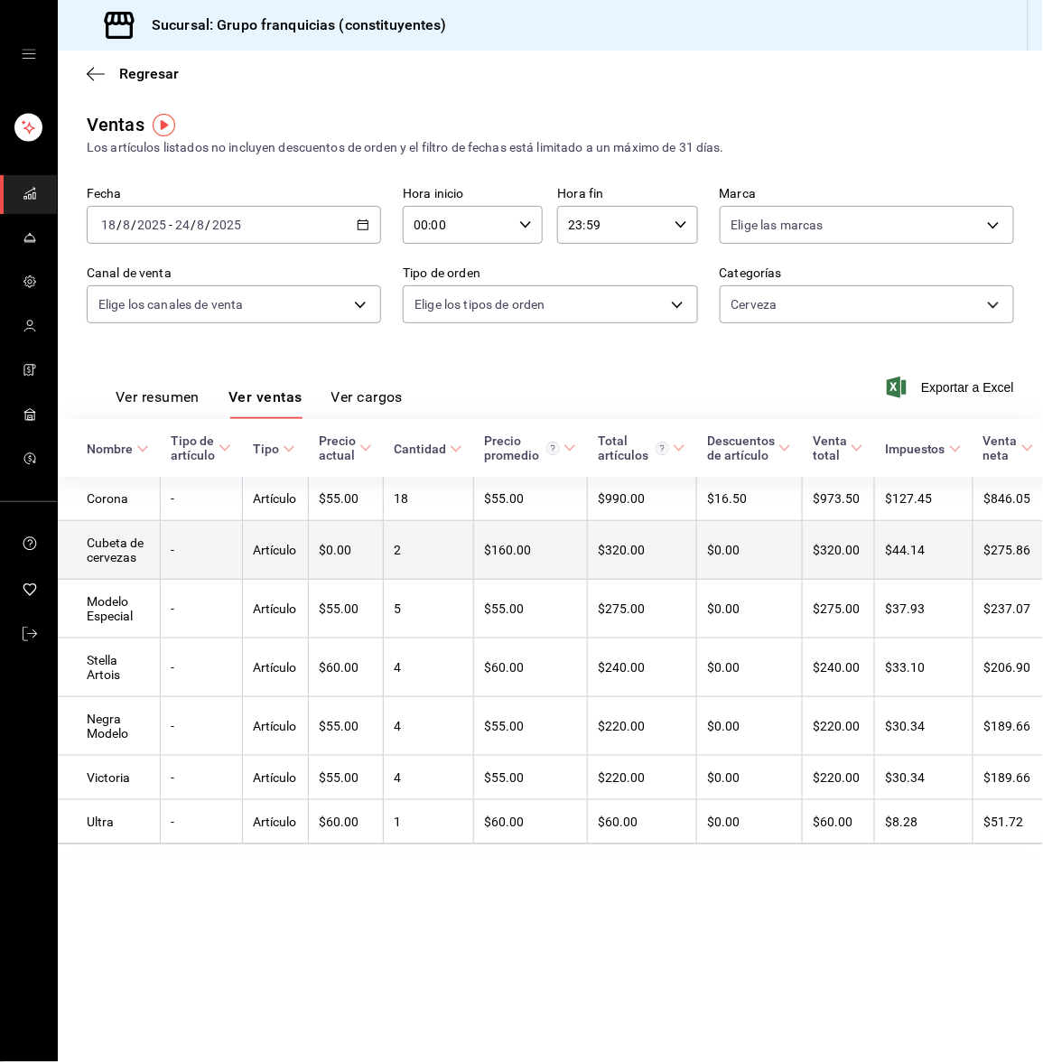
click at [278, 550] on td "Artículo" at bounding box center [275, 550] width 66 height 59
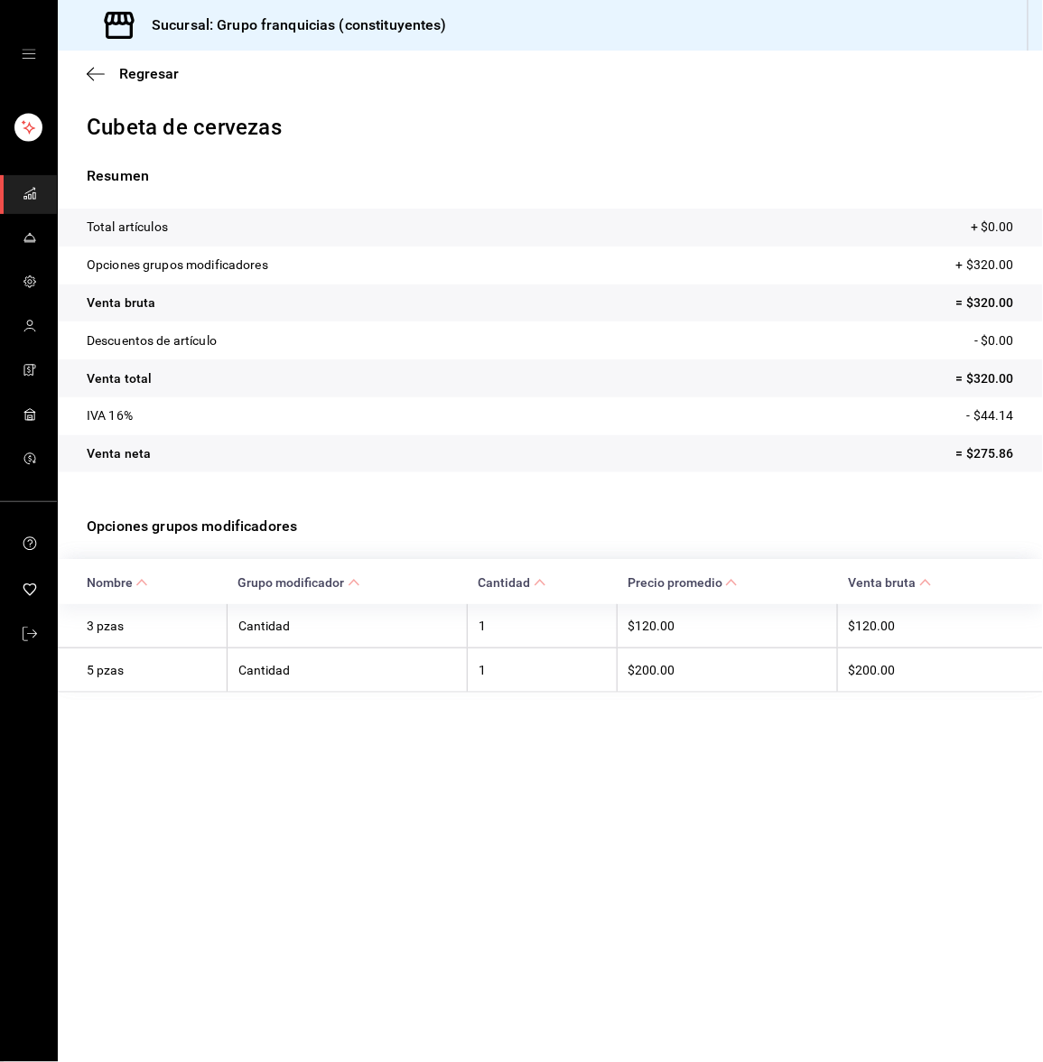
click at [24, 197] on rect "mailbox folders" at bounding box center [25, 198] width 3 height 3
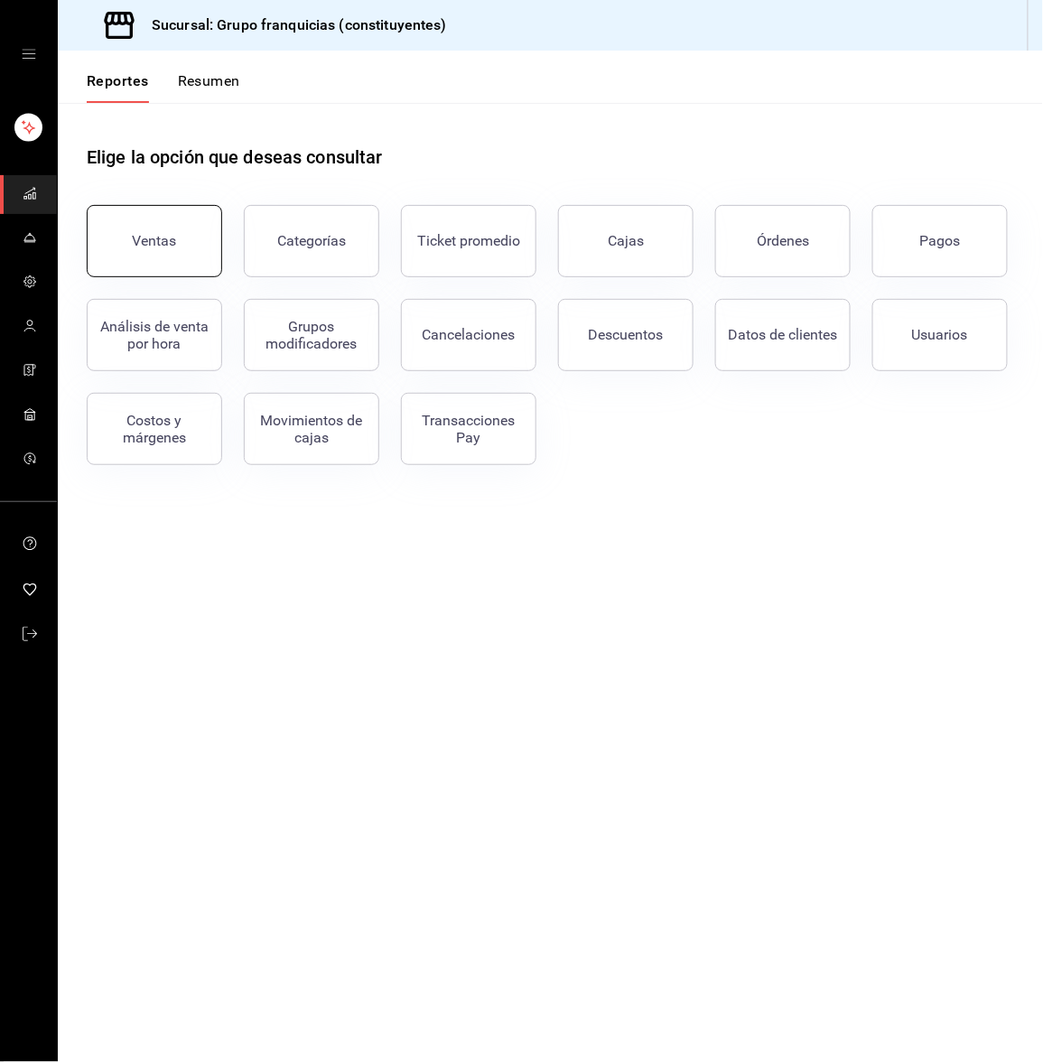
click at [182, 254] on button "Ventas" at bounding box center [154, 241] width 135 height 72
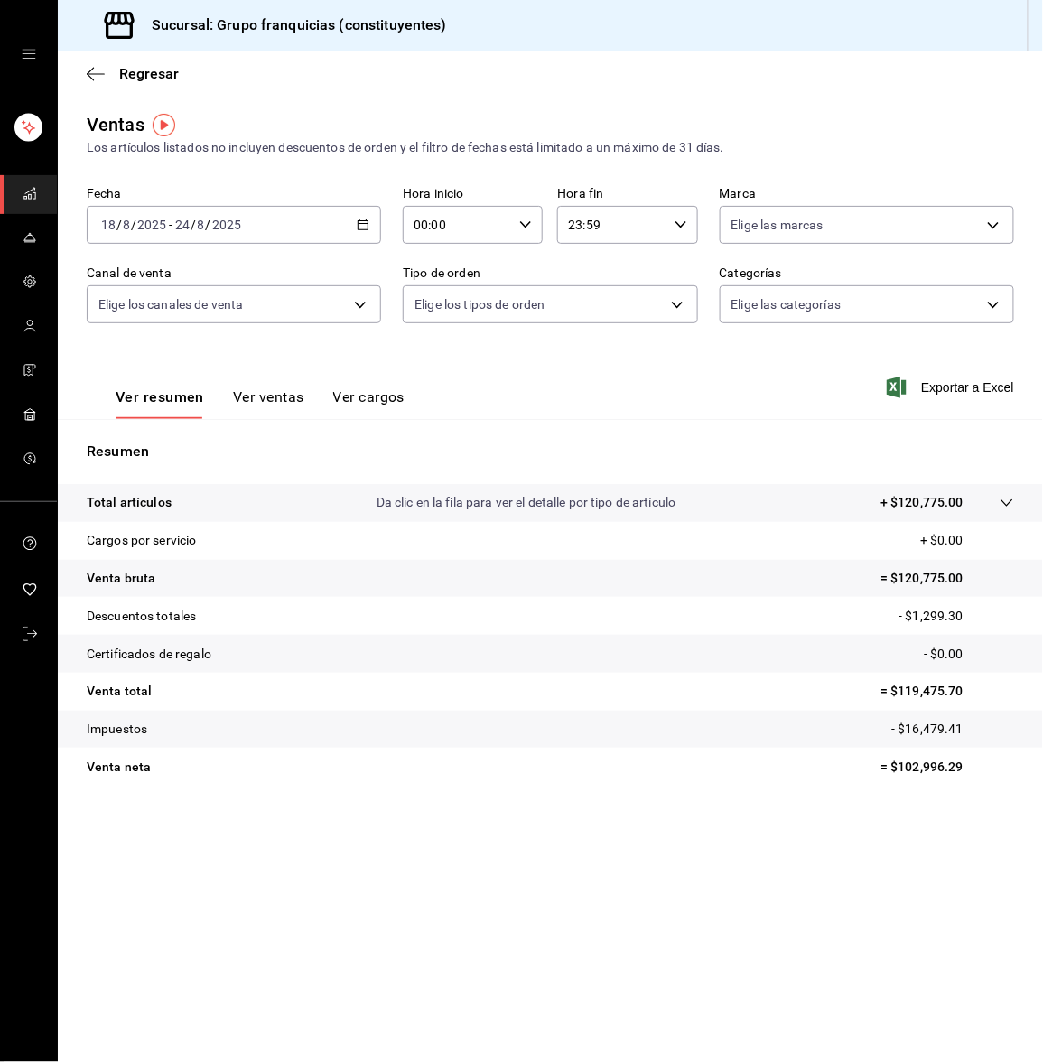
click at [253, 238] on div "2025-08-18 18 / 8 / 2025 - 2025-08-24 24 / 8 / 2025" at bounding box center [234, 225] width 294 height 38
click at [175, 433] on span "Rango de fechas" at bounding box center [172, 441] width 140 height 19
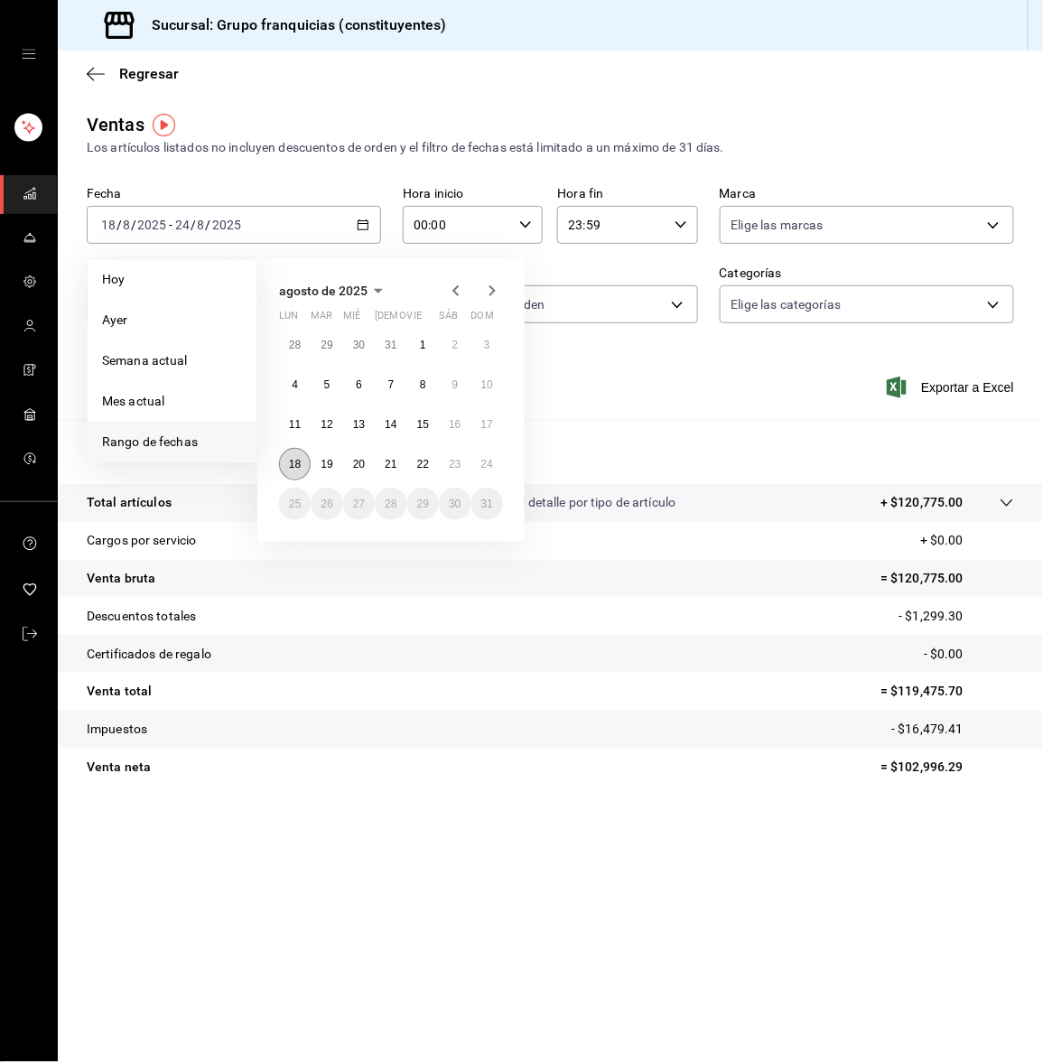
click at [289, 459] on abbr "18" at bounding box center [295, 464] width 12 height 13
click at [492, 468] on button "24" at bounding box center [487, 464] width 32 height 32
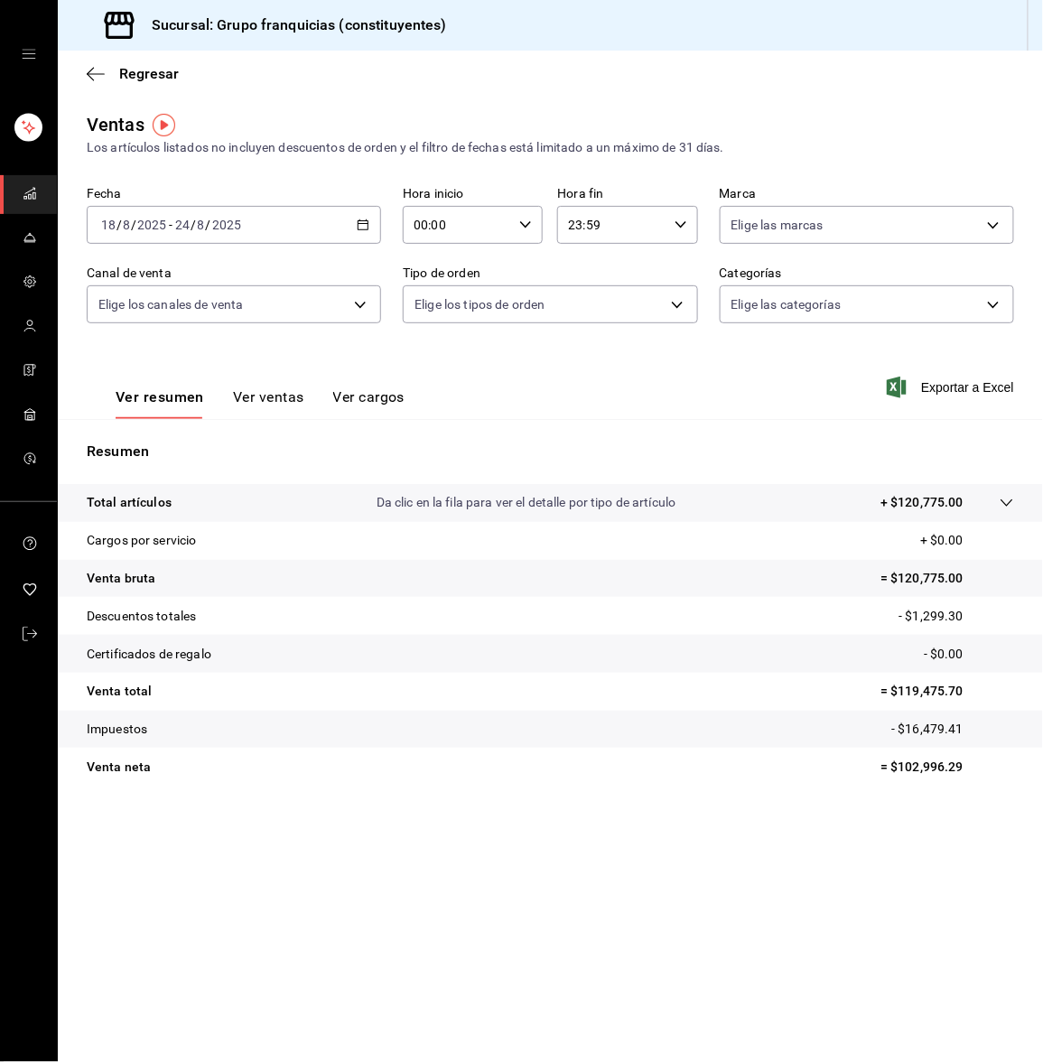
click at [261, 392] on button "Ver ventas" at bounding box center [268, 403] width 71 height 31
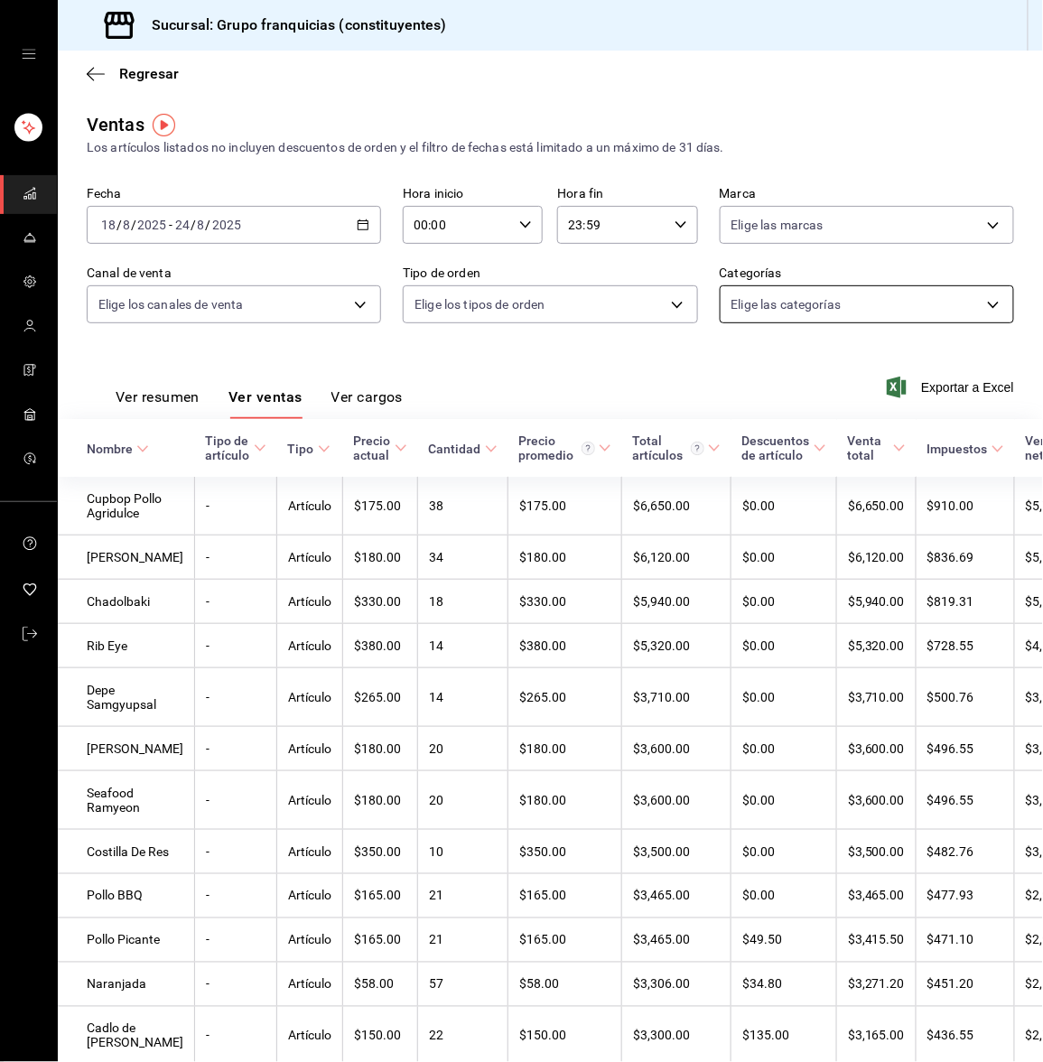
click at [825, 308] on body "Sucursal: Grupo franquicias (constituyentes) Regresar Ventas Los artículos list…" at bounding box center [521, 531] width 1043 height 1062
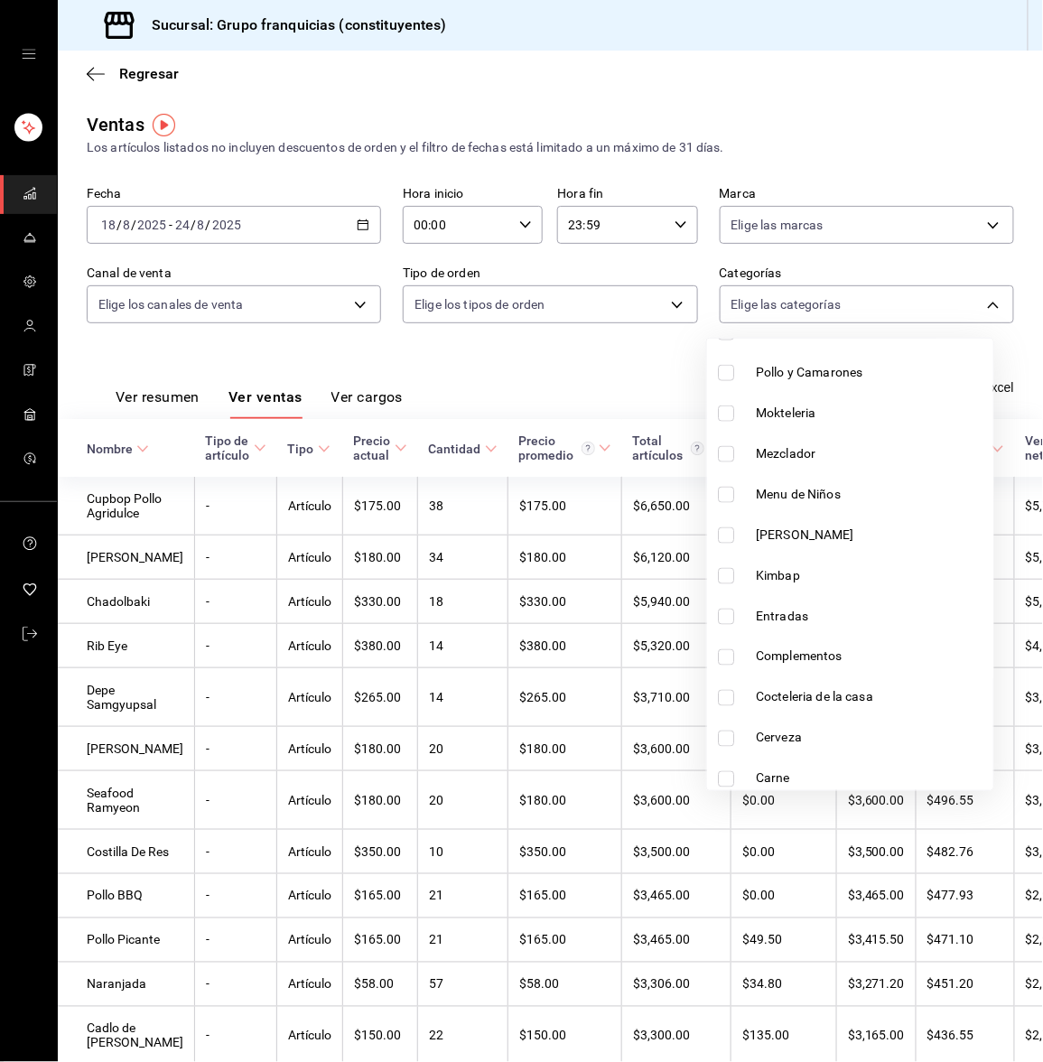
scroll to position [707, 0]
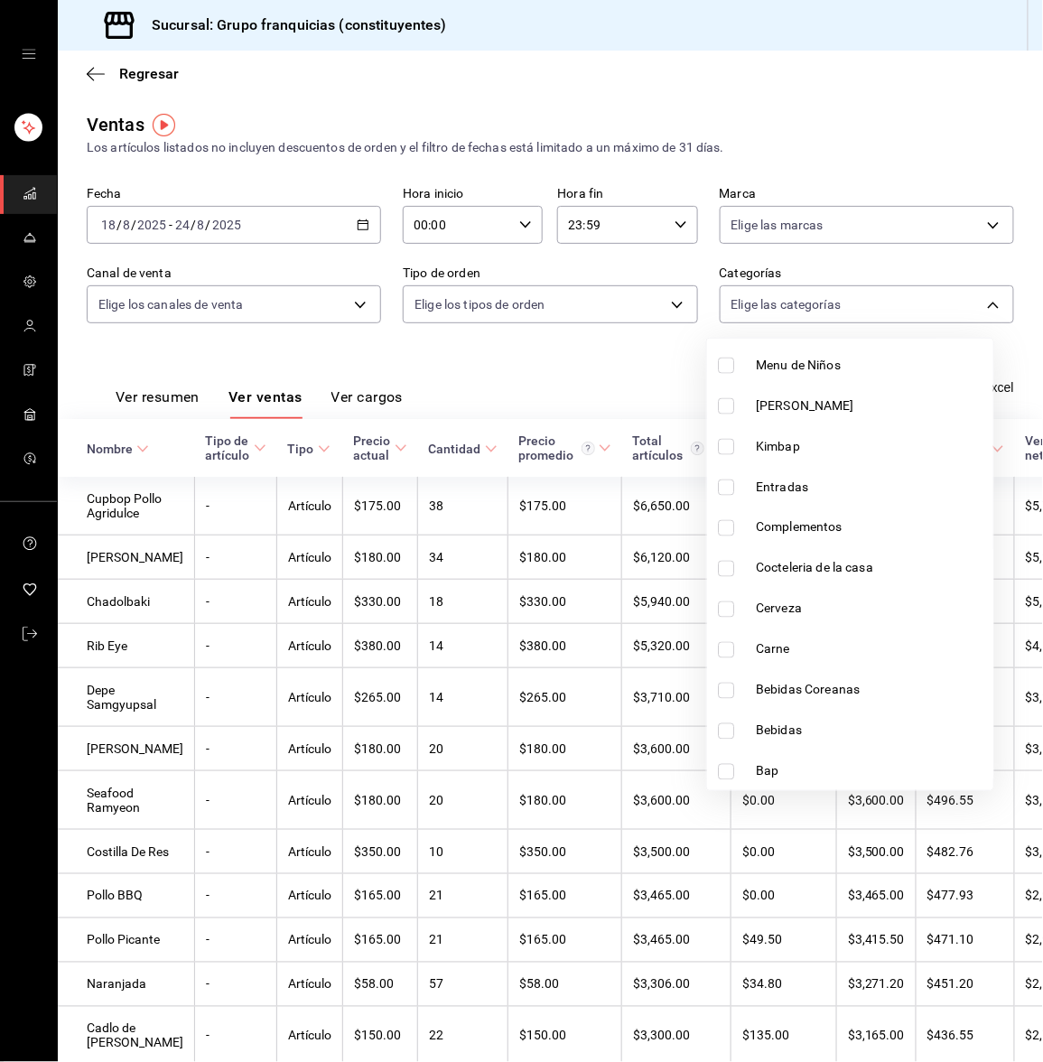
click at [727, 616] on li "Cerveza" at bounding box center [850, 609] width 286 height 41
type input "6ba1af64-a5ba-4f47-aca9-4348d2b1ad43"
checkbox input "true"
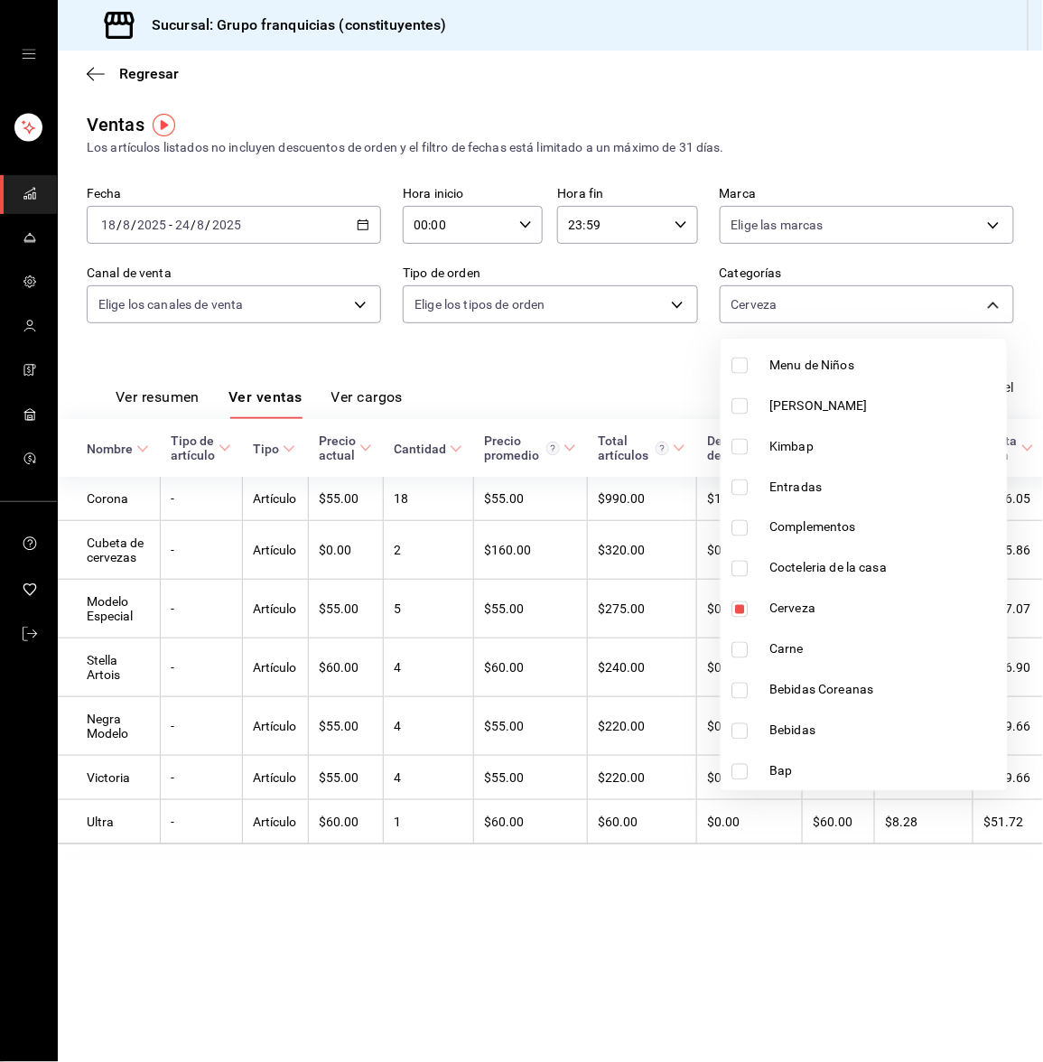
click at [600, 378] on div at bounding box center [521, 531] width 1043 height 1062
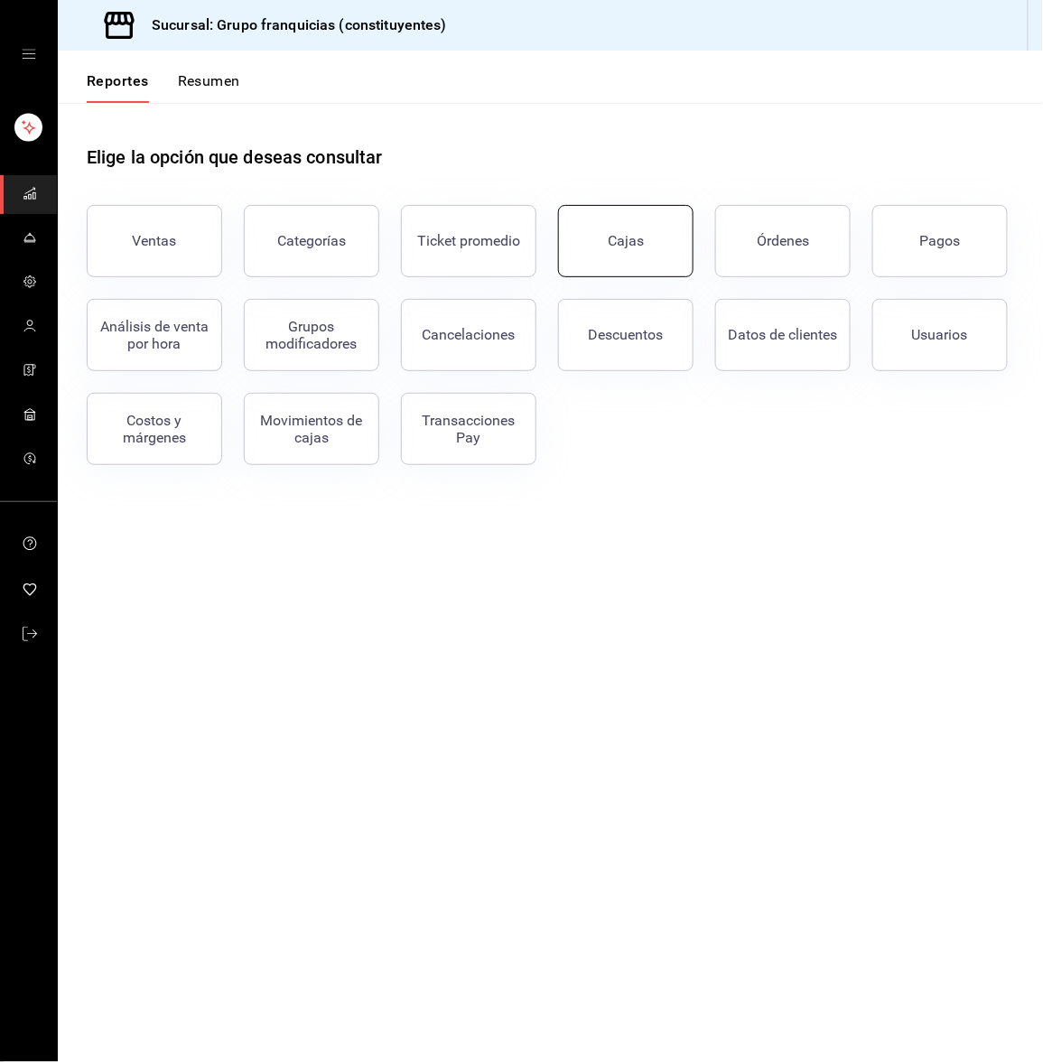
click at [582, 262] on button "Cajas" at bounding box center [625, 241] width 135 height 72
